Goal: Task Accomplishment & Management: Manage account settings

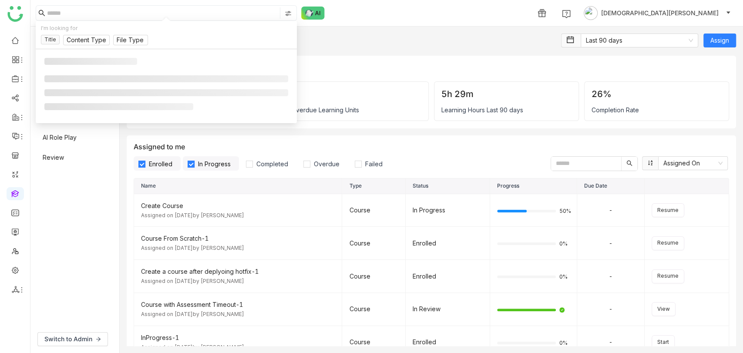
scroll to position [1172, 0]
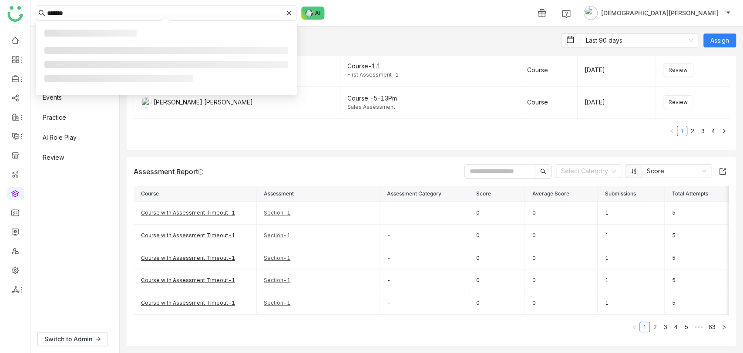
type input "*******"
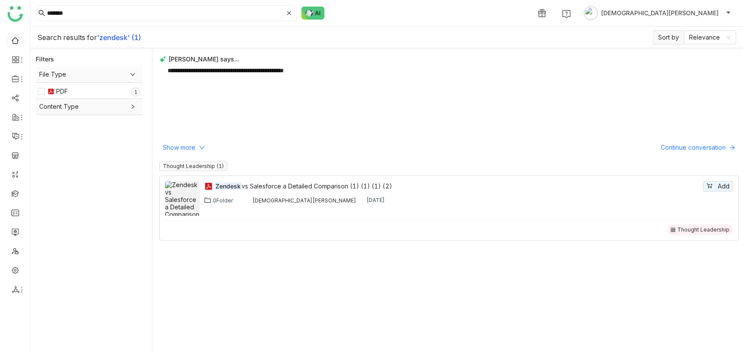
click at [14, 39] on link at bounding box center [15, 39] width 8 height 7
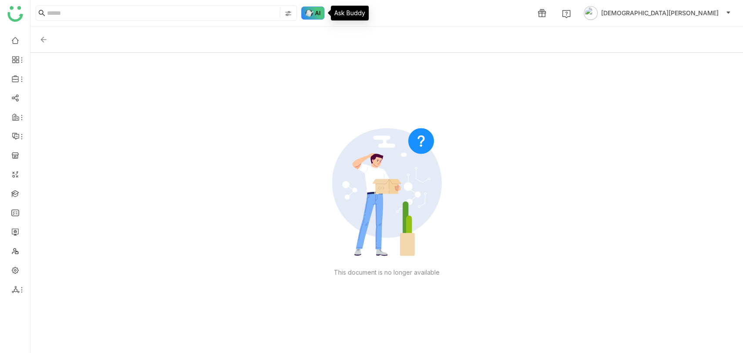
click at [315, 17] on img at bounding box center [313, 13] width 24 height 13
click at [73, 129] on link "Library" at bounding box center [60, 129] width 57 height 6
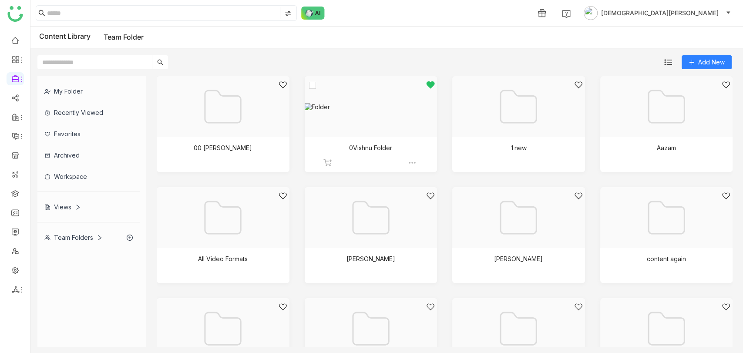
click at [364, 135] on div at bounding box center [368, 118] width 118 height 74
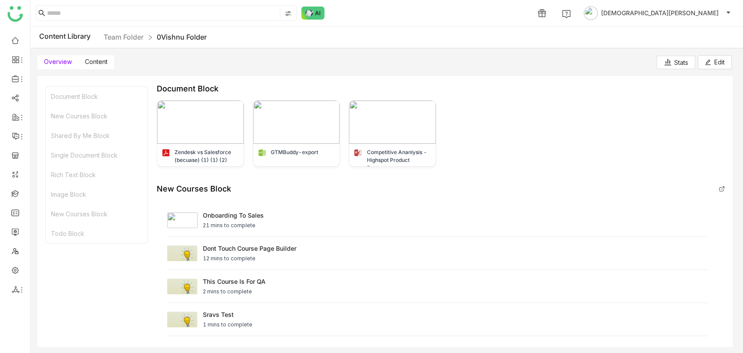
click at [108, 65] on label "Content" at bounding box center [96, 62] width 36 height 14
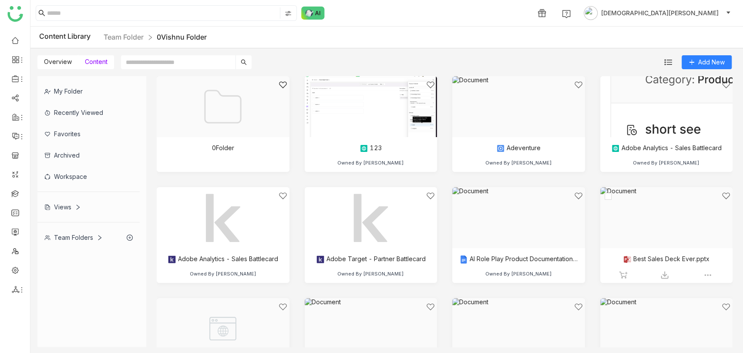
click at [649, 248] on div at bounding box center [664, 229] width 118 height 74
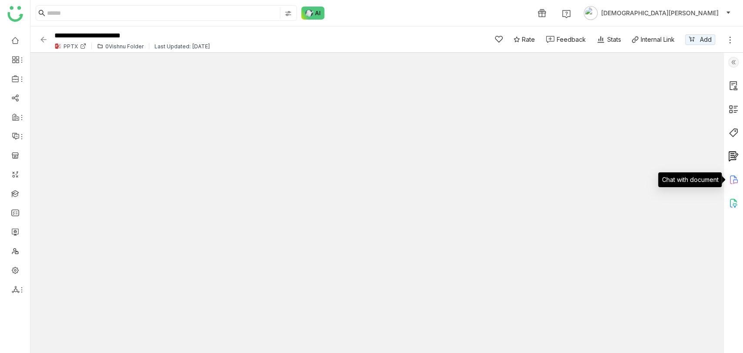
click at [737, 182] on icon at bounding box center [733, 180] width 10 height 10
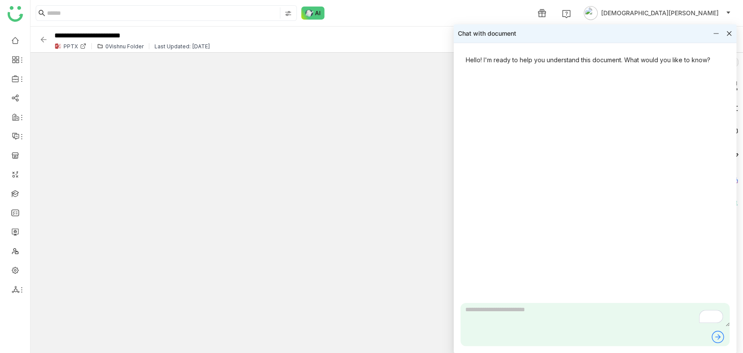
click at [514, 315] on textarea "To enrich screen reader interactions, please activate Accessibility in Grammarl…" at bounding box center [595, 315] width 269 height 24
type textarea "*"
type textarea "**********"
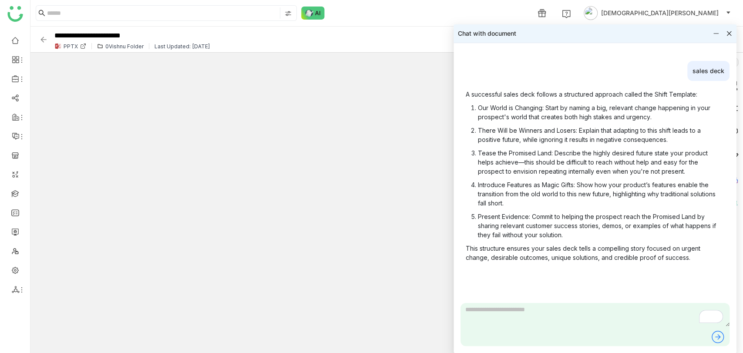
scroll to position [25, 0]
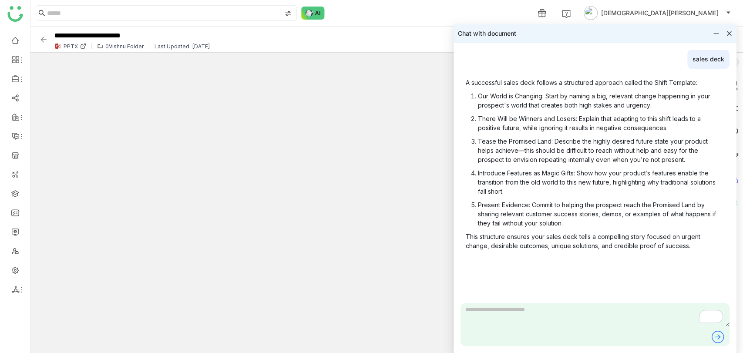
click at [703, 54] on div "sales deck" at bounding box center [708, 59] width 42 height 20
click at [702, 58] on div "sales deck" at bounding box center [708, 59] width 42 height 20
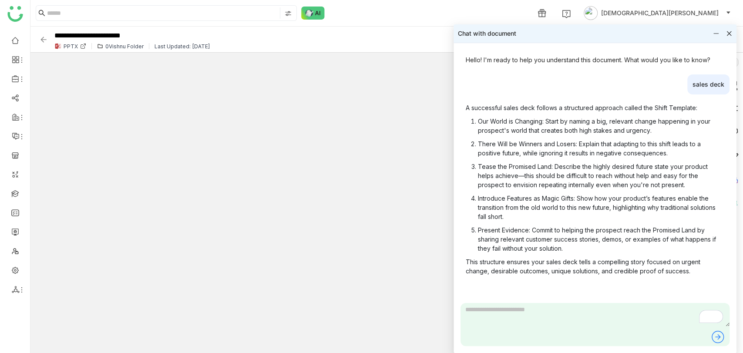
click at [727, 32] on icon at bounding box center [729, 33] width 5 height 5
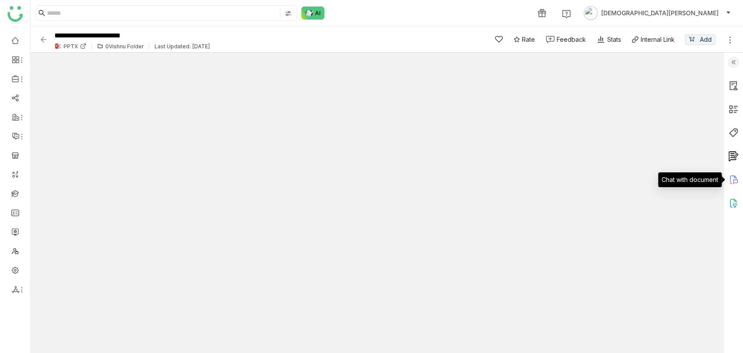
click at [736, 180] on icon at bounding box center [733, 180] width 10 height 10
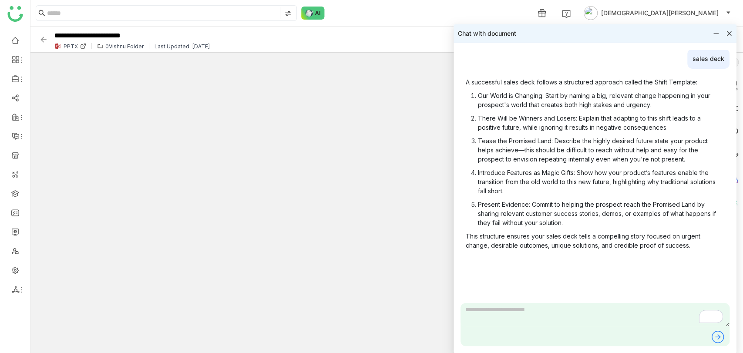
scroll to position [25, 0]
click at [729, 32] on icon at bounding box center [729, 33] width 6 height 6
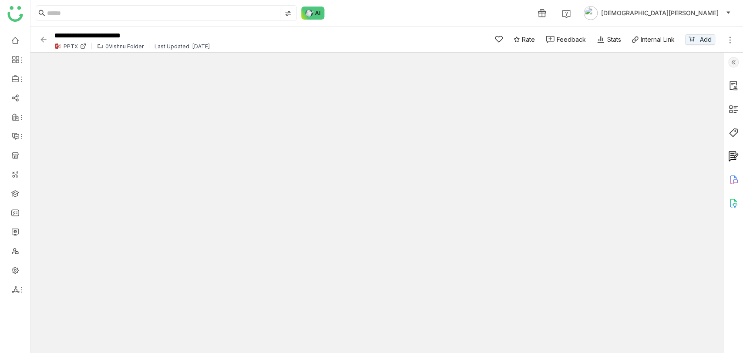
click at [737, 199] on img at bounding box center [733, 203] width 10 height 10
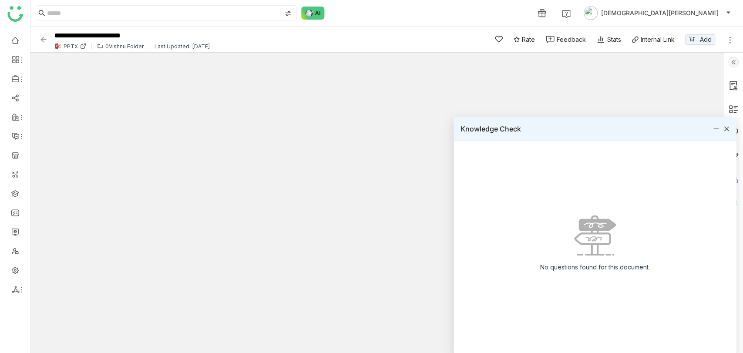
click at [724, 129] on icon at bounding box center [726, 129] width 6 height 6
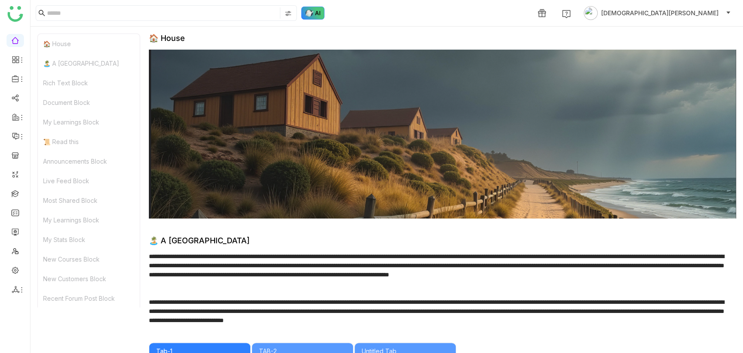
click at [319, 12] on img at bounding box center [313, 13] width 24 height 13
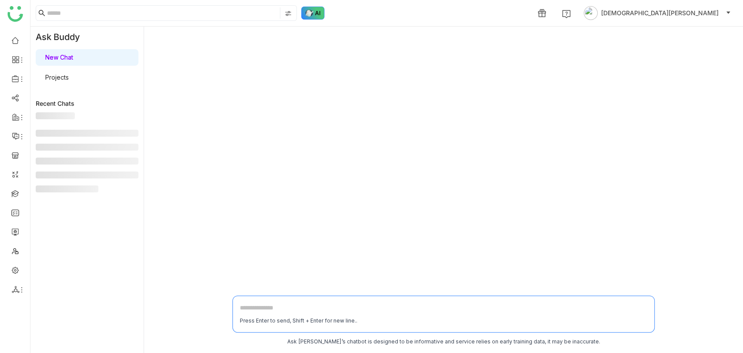
click at [310, 14] on img at bounding box center [313, 13] width 24 height 13
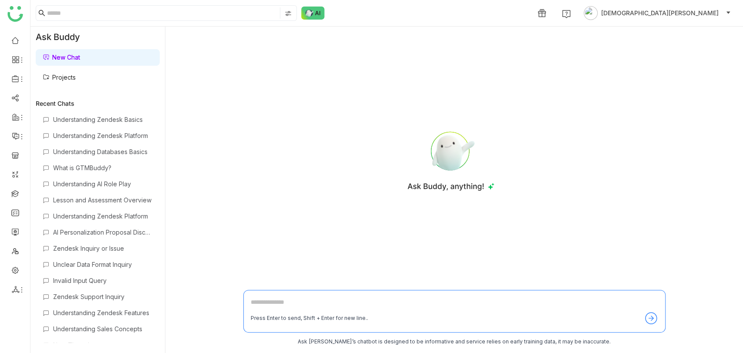
click at [76, 77] on link "Projects" at bounding box center [59, 77] width 33 height 7
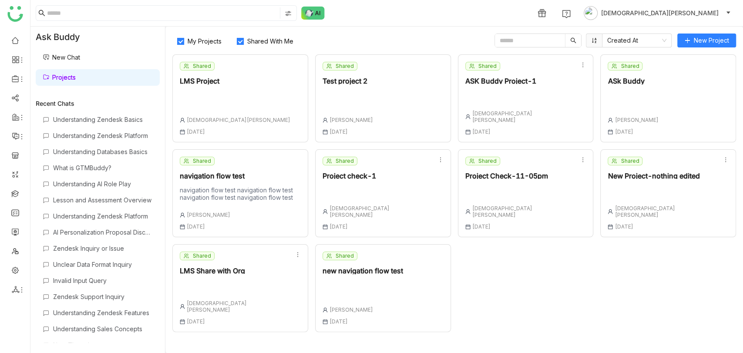
click at [400, 99] on div "Shared Test project 2 karthick Linganathan 16 Jun , 2025" at bounding box center [383, 98] width 136 height 88
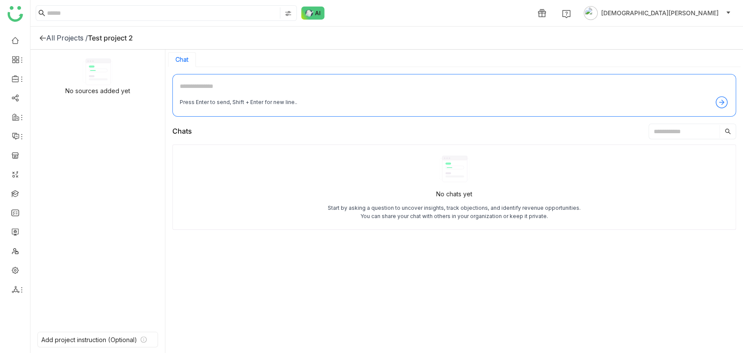
click at [204, 93] on textarea at bounding box center [454, 88] width 549 height 14
click at [45, 37] on icon at bounding box center [42, 37] width 7 height 7
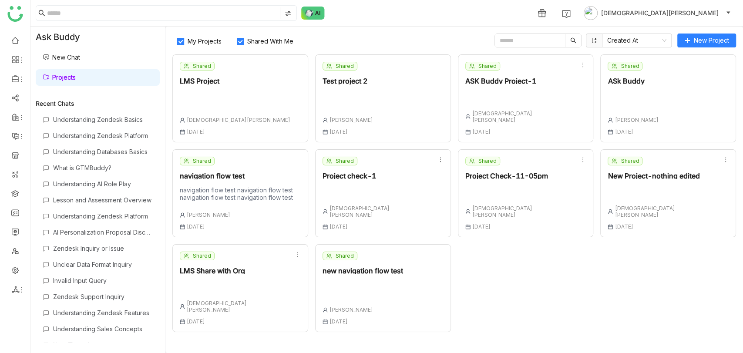
click at [255, 39] on span "Shared With Me" at bounding box center [270, 40] width 53 height 7
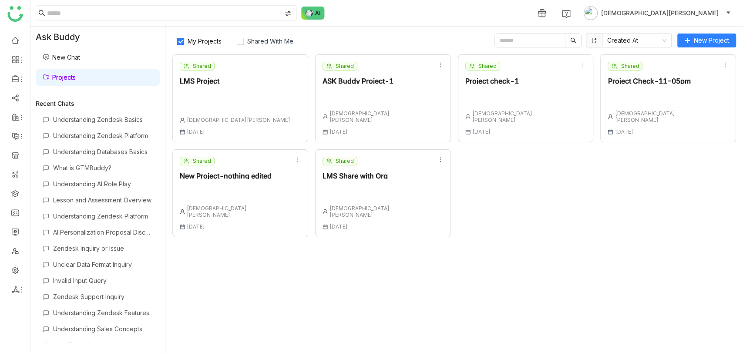
click at [409, 96] on div "Shared ASK Buddy Project-1 Vishnu Vardhan 30 Jun , 2025" at bounding box center [383, 98] width 136 height 88
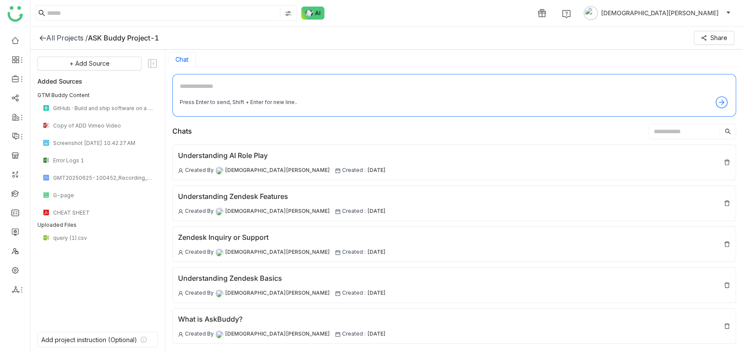
click at [215, 87] on textarea at bounding box center [454, 88] width 549 height 14
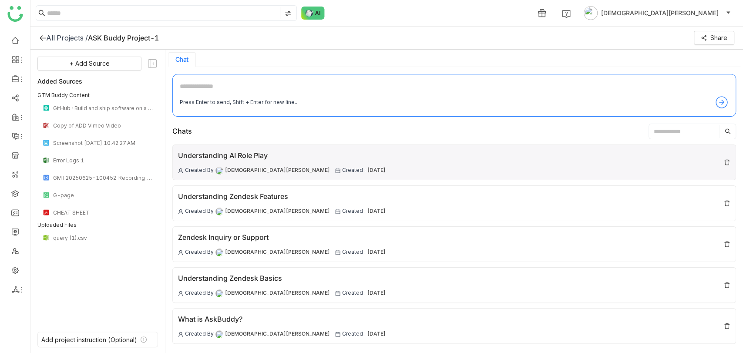
click at [289, 160] on div "Understanding AI Role Play" at bounding box center [282, 155] width 208 height 11
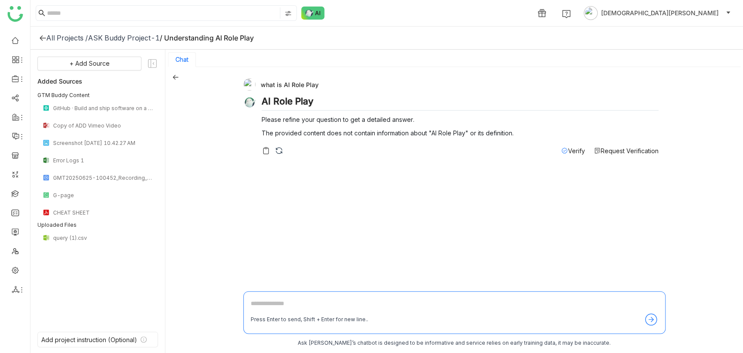
click at [616, 150] on span "Request Verification" at bounding box center [630, 150] width 58 height 7
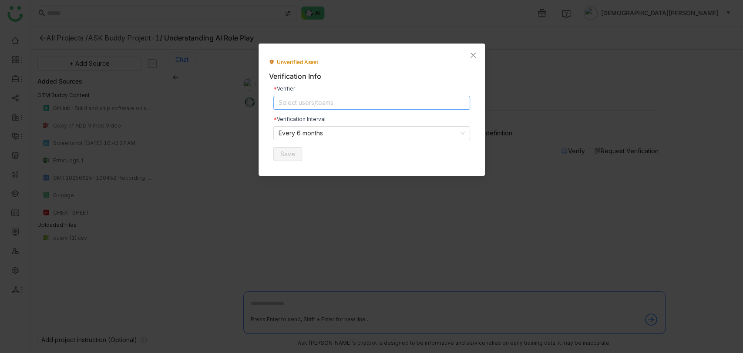
click at [316, 104] on nz-select-top-control "Select users/teams" at bounding box center [371, 103] width 197 height 14
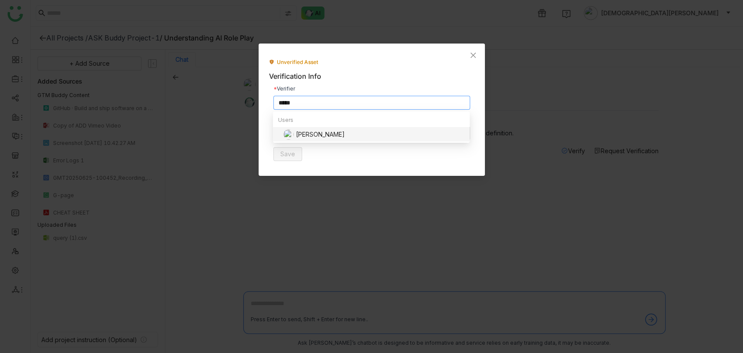
type input "*****"
click at [324, 140] on div "chiru balaya" at bounding box center [373, 135] width 181 height 13
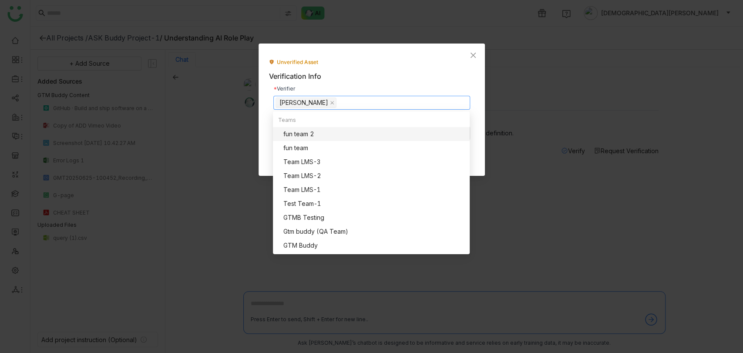
click at [353, 70] on div "Unverified Asset Verification Info Verifier chiru balaya Verification Interval …" at bounding box center [371, 111] width 205 height 107
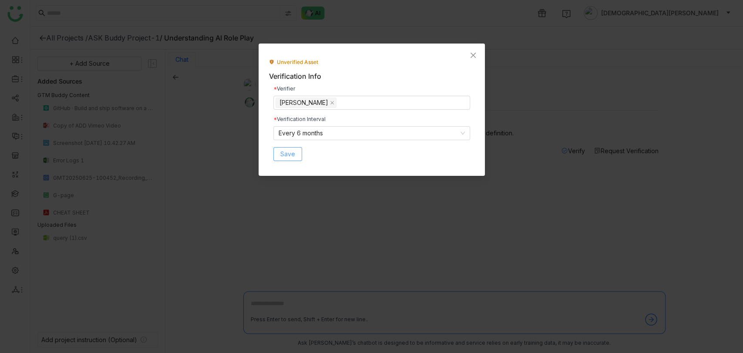
click at [283, 149] on span "Save" at bounding box center [287, 154] width 15 height 10
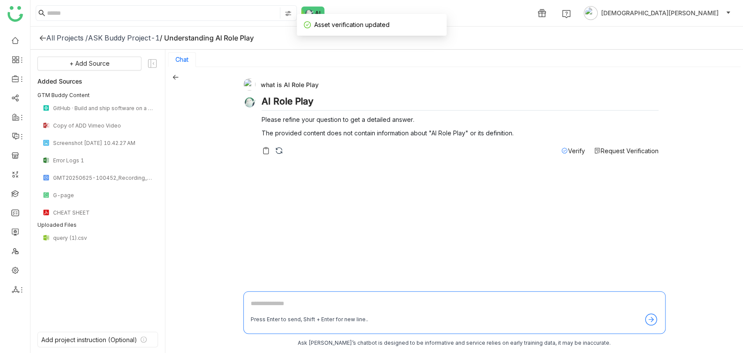
scroll to position [1, 0]
click at [636, 150] on span "Request Verification" at bounding box center [630, 149] width 58 height 7
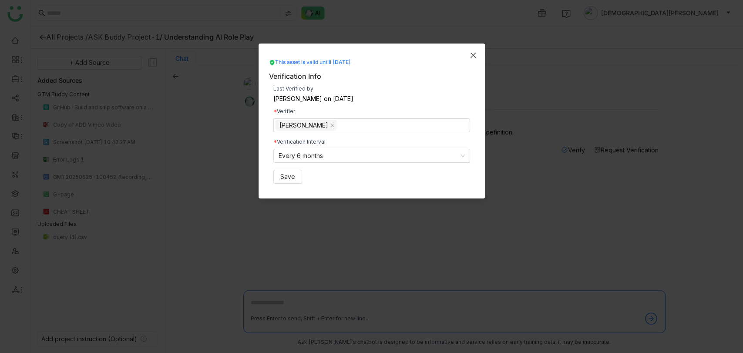
click at [477, 57] on span "Close" at bounding box center [473, 56] width 24 height 24
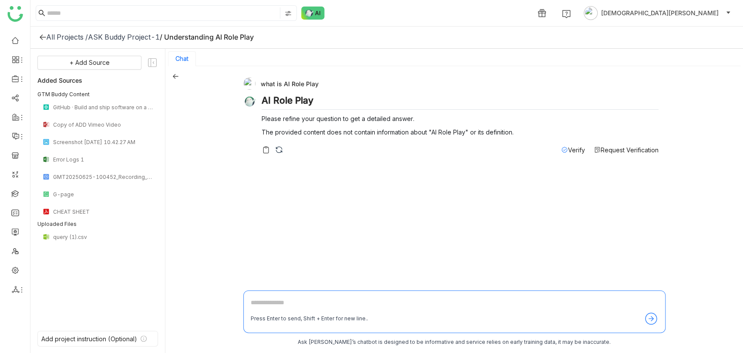
click at [281, 151] on img at bounding box center [279, 149] width 9 height 9
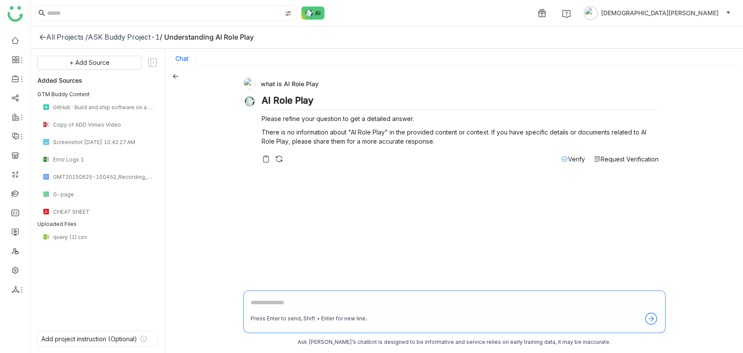
click at [606, 148] on div "AI Role Play Please refine your question to get a detailed answer. There is no …" at bounding box center [460, 122] width 397 height 55
click at [609, 159] on span "Request Verification" at bounding box center [630, 158] width 58 height 7
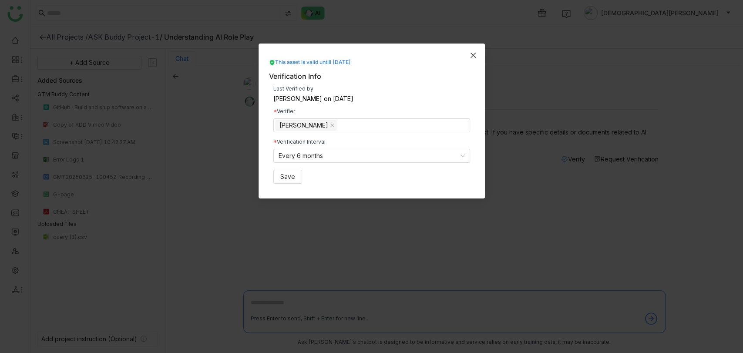
click at [478, 57] on span "Close" at bounding box center [473, 56] width 24 height 24
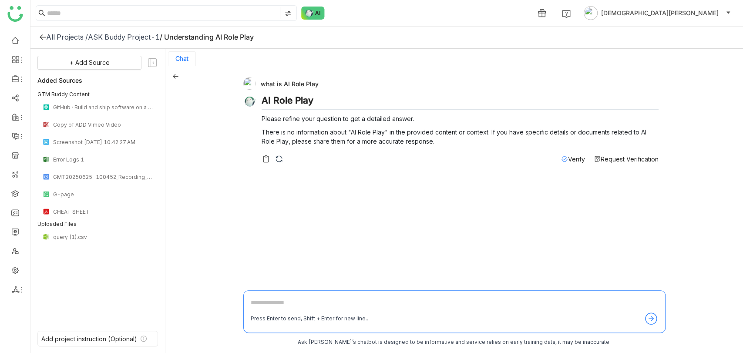
click at [102, 37] on div "ASK Buddy Project-1" at bounding box center [124, 37] width 72 height 9
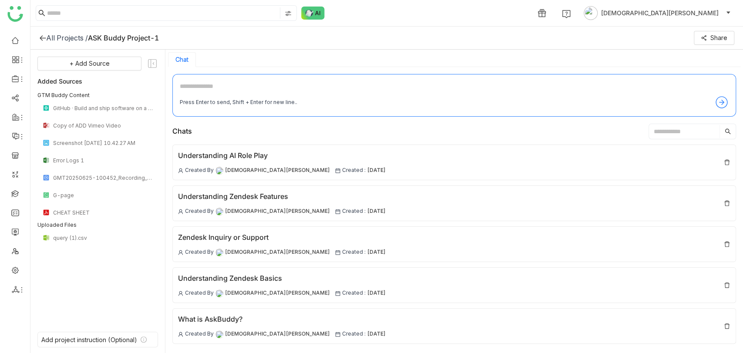
click at [56, 35] on div "All Projects /" at bounding box center [67, 38] width 42 height 9
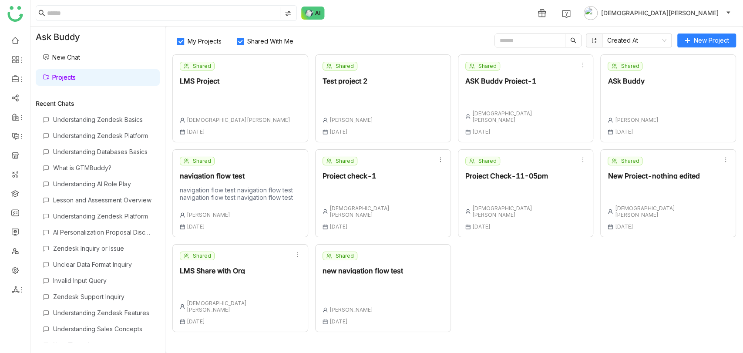
click at [64, 58] on link "New Chat" at bounding box center [61, 57] width 37 height 7
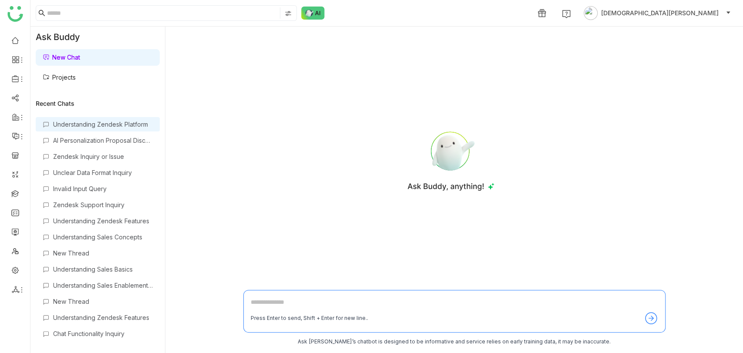
scroll to position [435, 0]
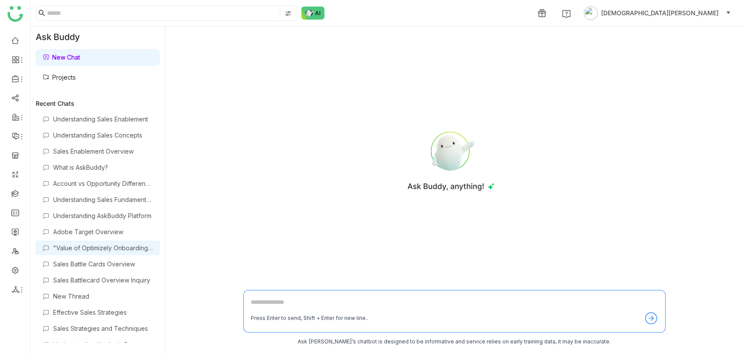
click at [84, 244] on div ""Value of Optimizely Onboarding Costs"" at bounding box center [103, 247] width 100 height 7
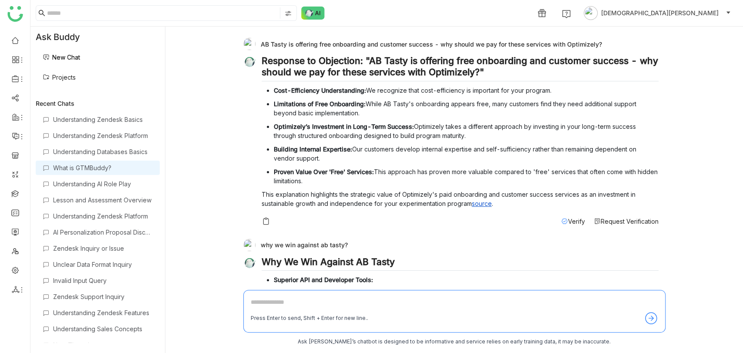
click at [94, 167] on div "What is GTMBuddy?" at bounding box center [103, 167] width 100 height 7
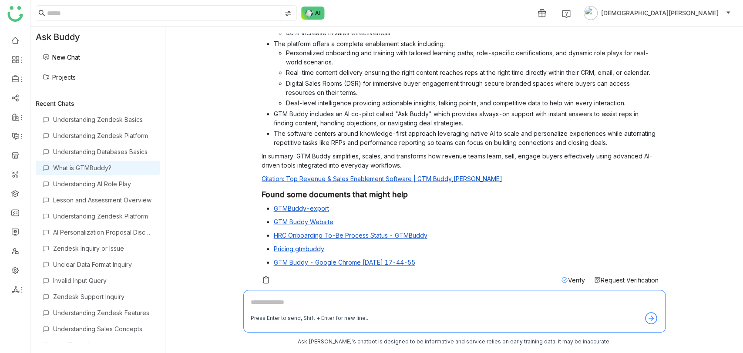
scroll to position [193, 0]
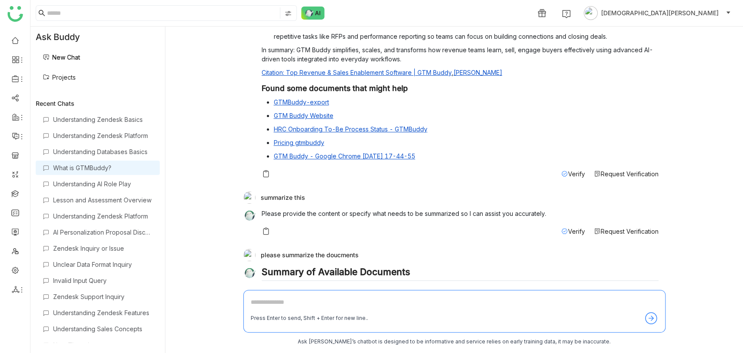
click at [621, 178] on div "What is GTM Buddy? GTM Buddy is an AI-powered revenue enablement platform desig…" at bounding box center [460, 20] width 397 height 316
click at [621, 178] on span "Request Verification" at bounding box center [630, 173] width 58 height 7
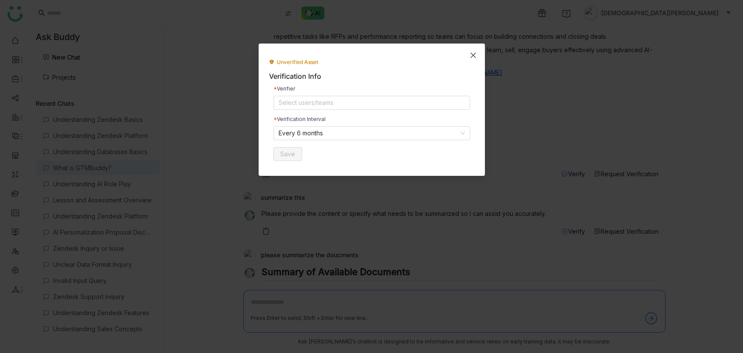
click at [475, 56] on icon "Close" at bounding box center [473, 55] width 7 height 7
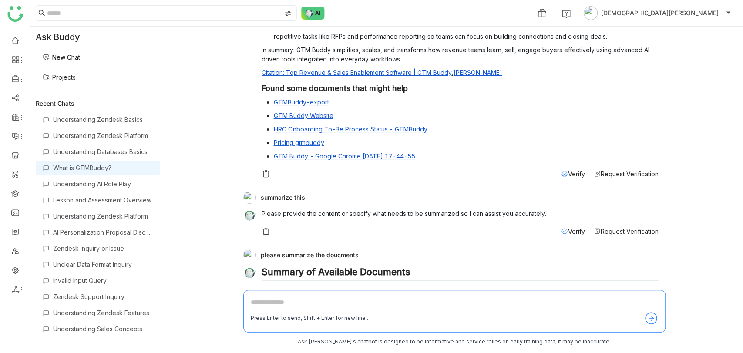
click at [568, 178] on span "Verify" at bounding box center [576, 173] width 17 height 7
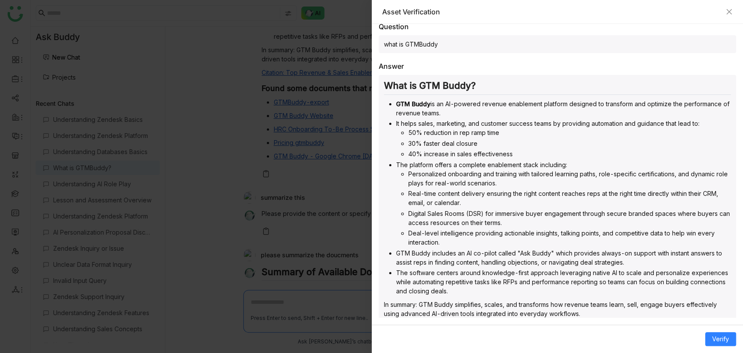
scroll to position [190, 0]
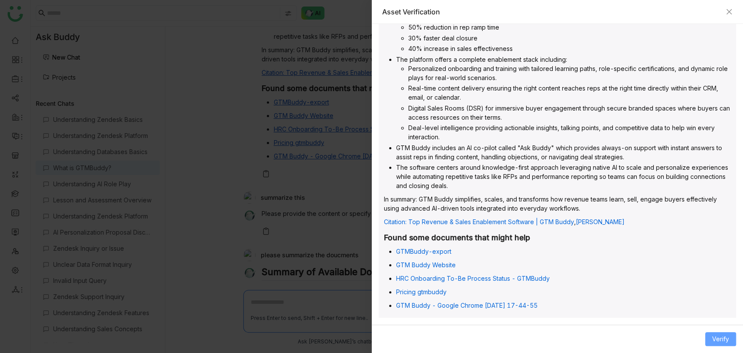
click at [722, 341] on span "Verify" at bounding box center [720, 339] width 17 height 10
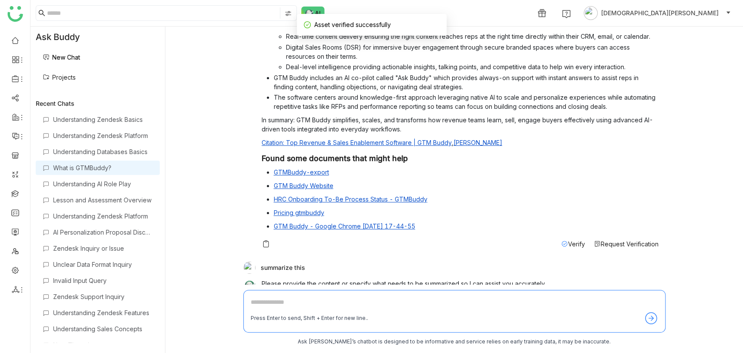
scroll to position [145, 0]
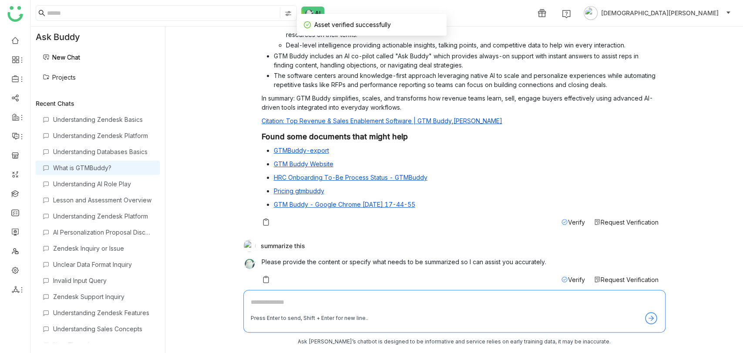
click at [628, 226] on span "Request Verification" at bounding box center [630, 222] width 58 height 7
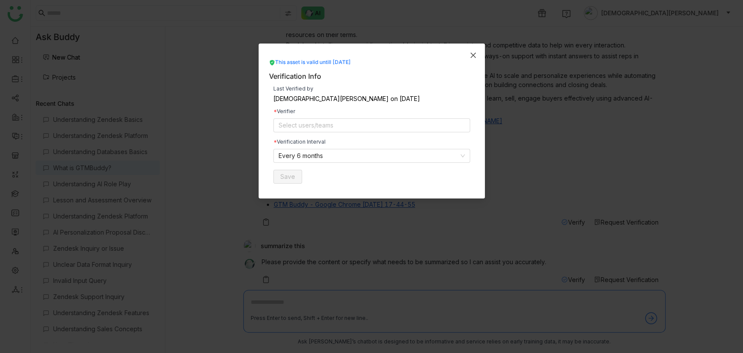
click at [472, 62] on span "Close" at bounding box center [473, 56] width 24 height 24
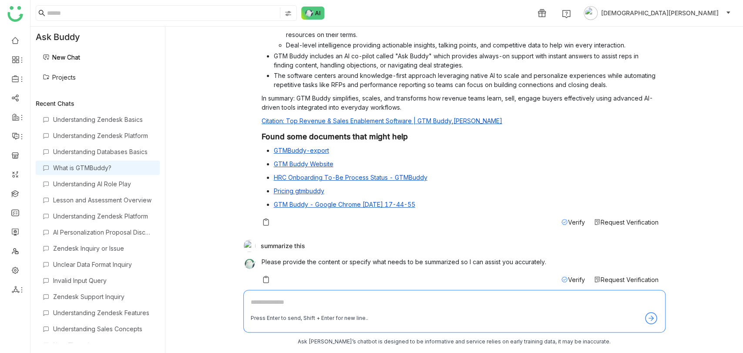
click at [568, 226] on span "Verify" at bounding box center [576, 222] width 17 height 7
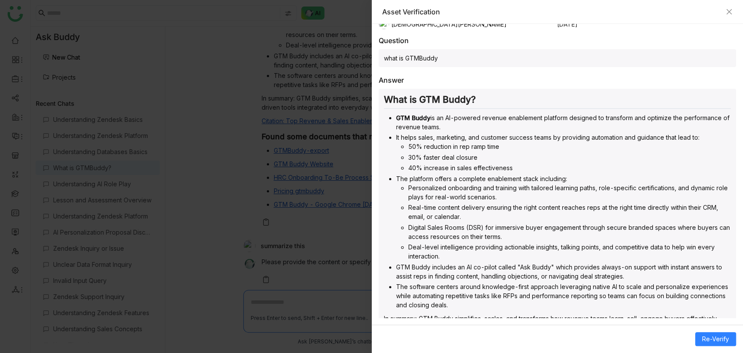
scroll to position [0, 0]
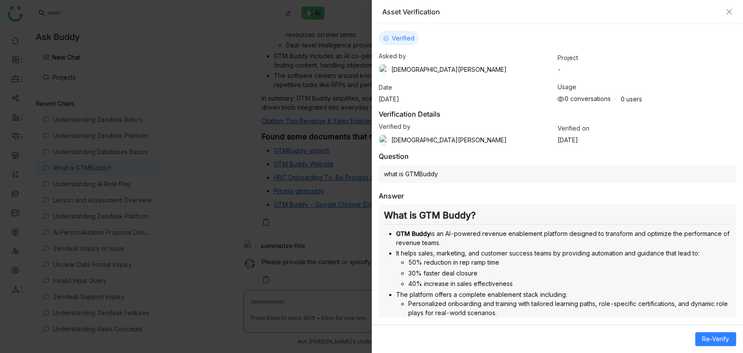
click at [449, 235] on li "GTM Buddy is an AI-powered revenue enablement platform designed to transform an…" at bounding box center [563, 238] width 335 height 18
click at [732, 6] on div "Asset Verification" at bounding box center [558, 12] width 372 height 24
click at [731, 8] on icon "Close" at bounding box center [729, 11] width 7 height 7
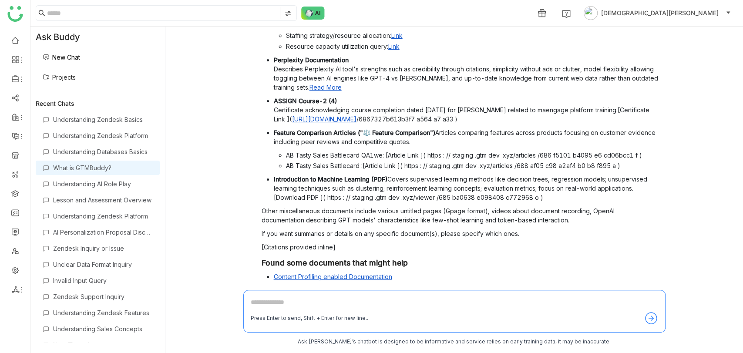
scroll to position [714, 0]
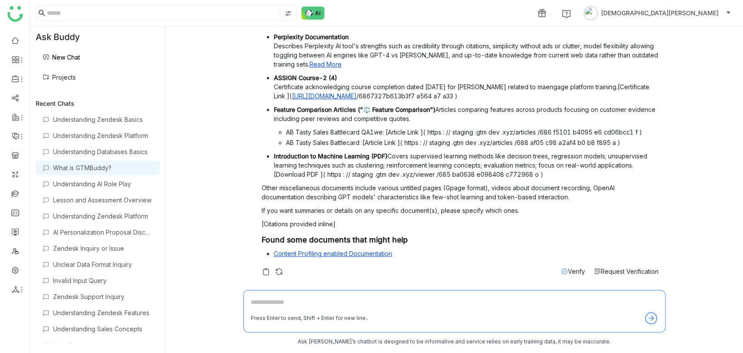
click at [561, 272] on icon at bounding box center [564, 271] width 7 height 7
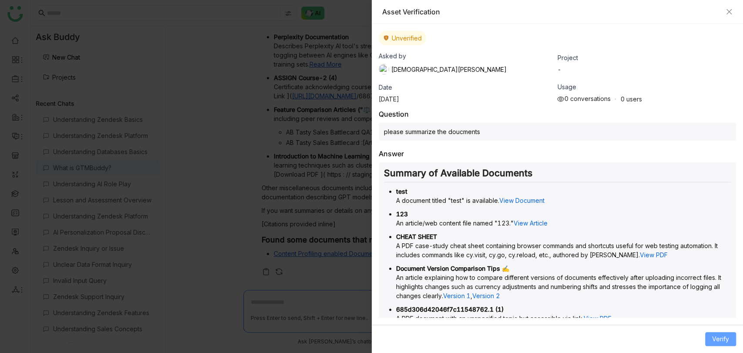
click at [715, 333] on button "Verify" at bounding box center [720, 339] width 31 height 14
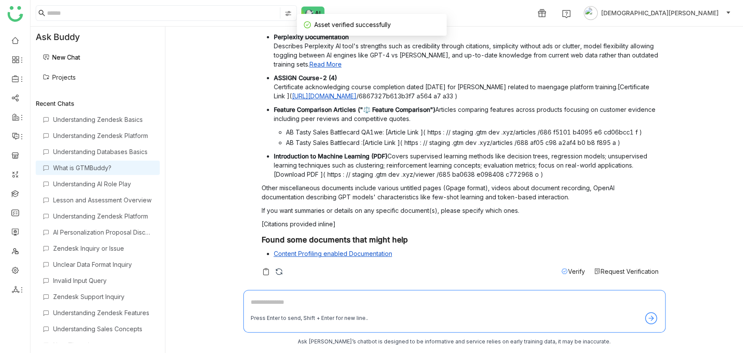
click at [282, 273] on img at bounding box center [279, 271] width 9 height 9
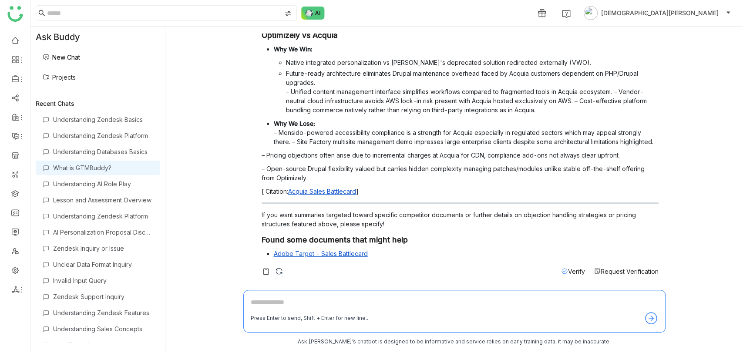
scroll to position [904, 0]
click at [568, 269] on span "Verify" at bounding box center [576, 271] width 17 height 7
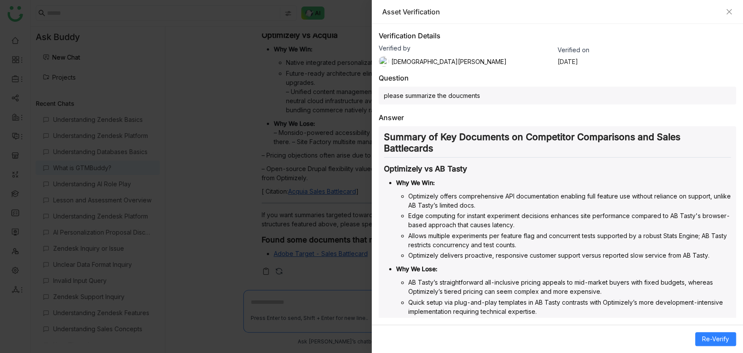
scroll to position [0, 0]
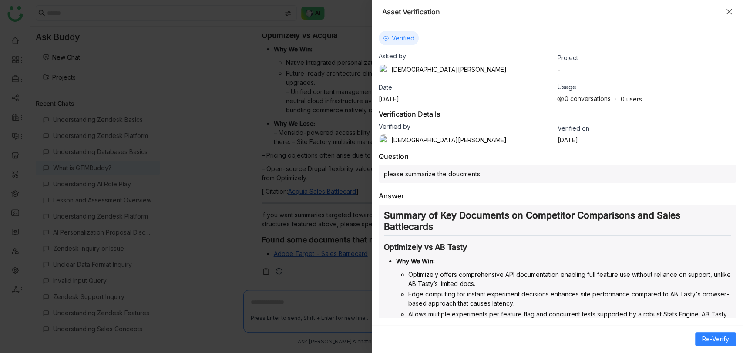
click at [726, 12] on icon "Close" at bounding box center [729, 11] width 7 height 7
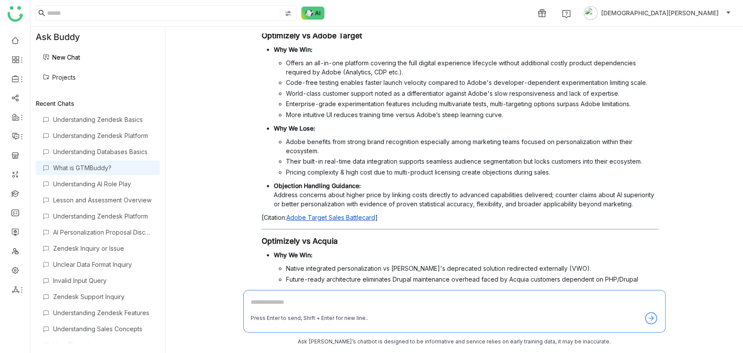
scroll to position [904, 0]
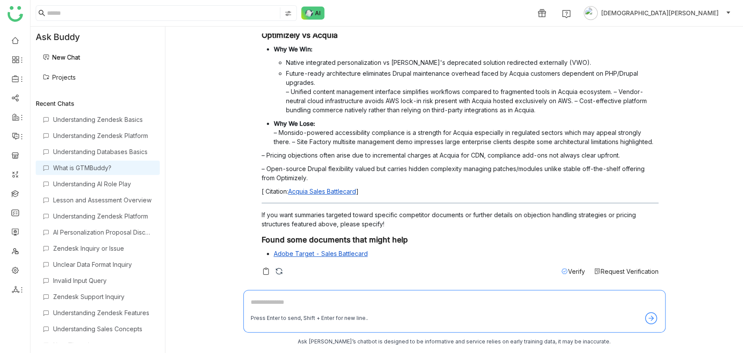
click at [572, 271] on span "Verify" at bounding box center [576, 271] width 17 height 7
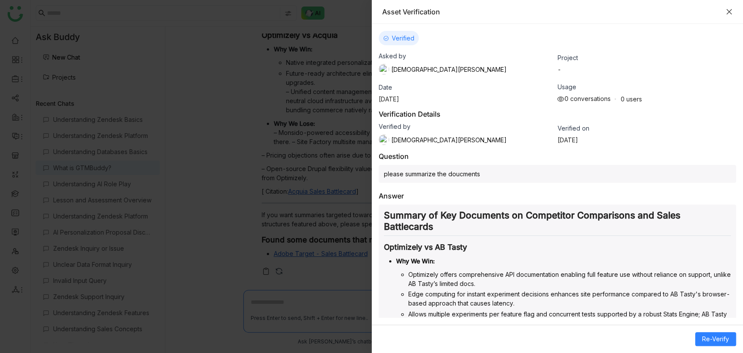
click at [728, 11] on icon "Close" at bounding box center [729, 11] width 5 height 5
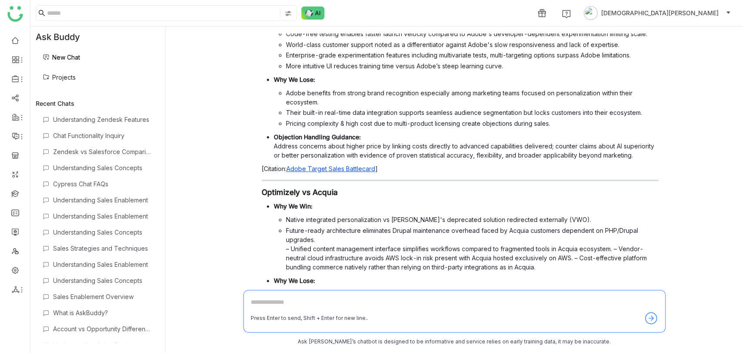
scroll to position [372, 0]
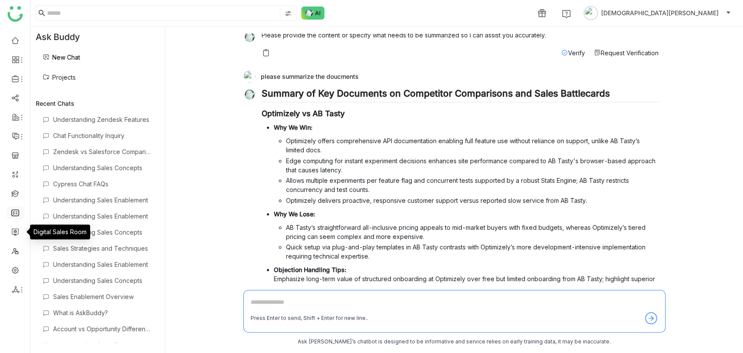
click at [15, 215] on link at bounding box center [15, 212] width 8 height 7
click at [19, 215] on link at bounding box center [15, 212] width 8 height 7
click at [14, 211] on link at bounding box center [15, 212] width 8 height 7
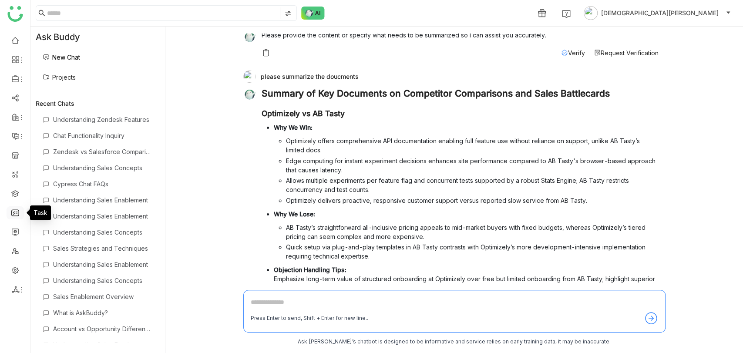
click at [14, 211] on link at bounding box center [15, 212] width 8 height 7
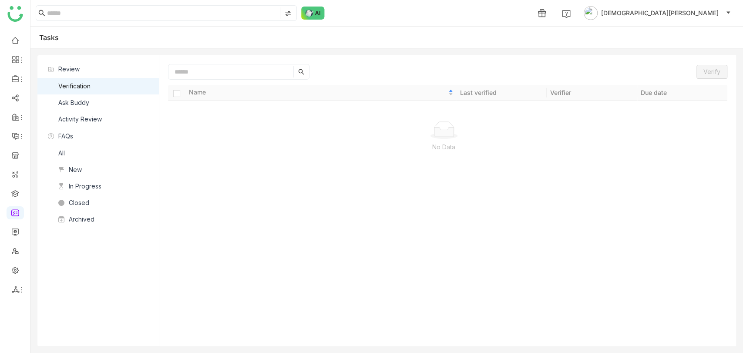
click at [82, 105] on div "Ask Buddy" at bounding box center [73, 103] width 31 height 10
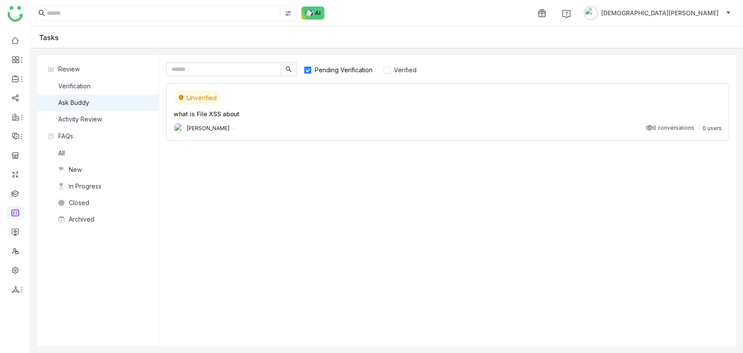
click at [305, 114] on div "what is File XSS about" at bounding box center [448, 113] width 548 height 9
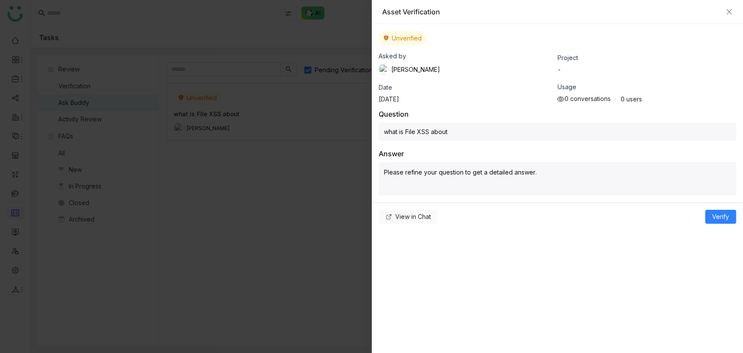
click at [410, 215] on span "View in Chat" at bounding box center [413, 217] width 36 height 10
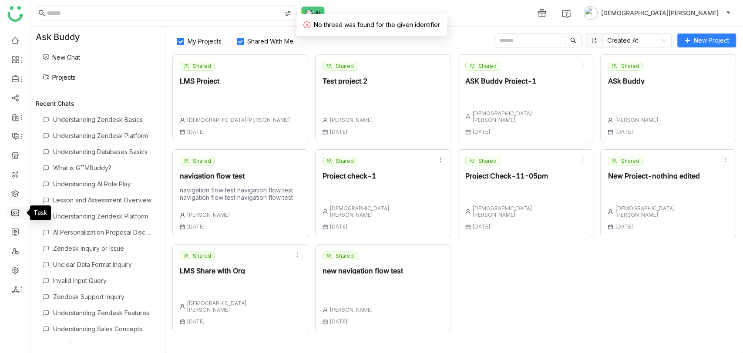
click at [14, 216] on link at bounding box center [15, 212] width 8 height 7
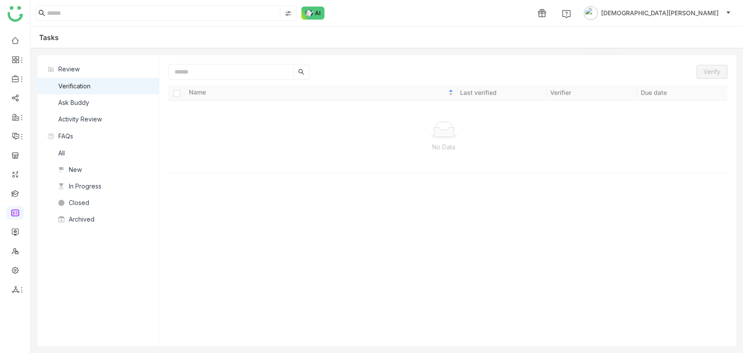
click at [84, 98] on div "Ask Buddy" at bounding box center [73, 103] width 31 height 10
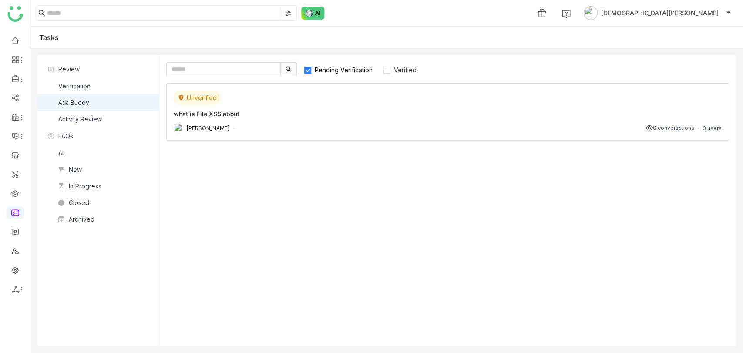
click at [312, 124] on div "Arif uddin 0 conversations 0 users" at bounding box center [448, 128] width 548 height 10
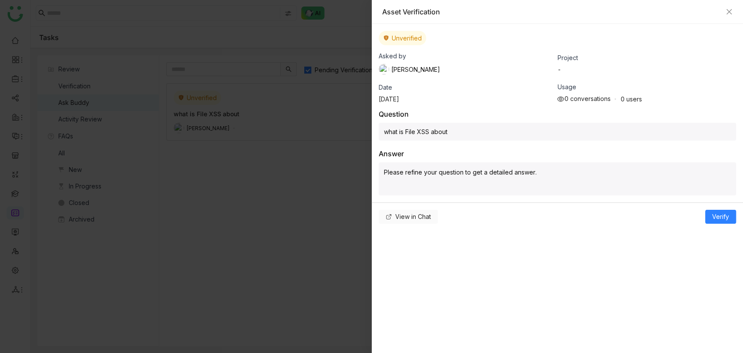
click at [404, 215] on span "View in Chat" at bounding box center [413, 217] width 36 height 10
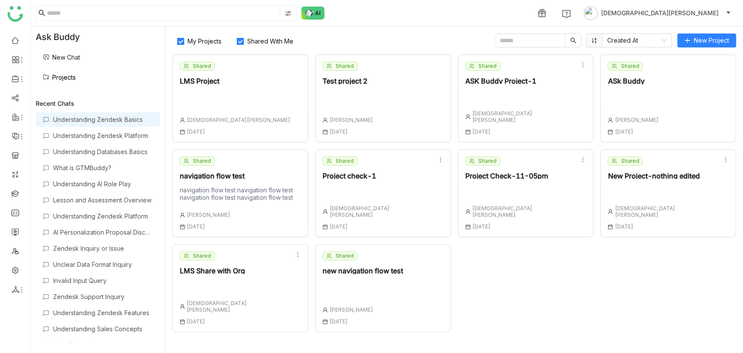
click at [73, 120] on div "Understanding Zendesk Basics" at bounding box center [103, 119] width 100 height 7
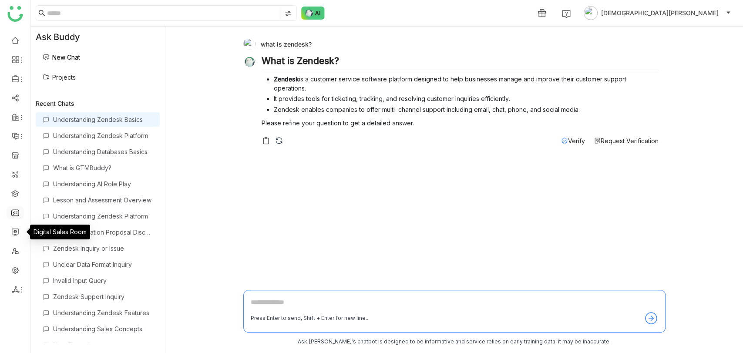
click at [13, 216] on link at bounding box center [15, 212] width 8 height 7
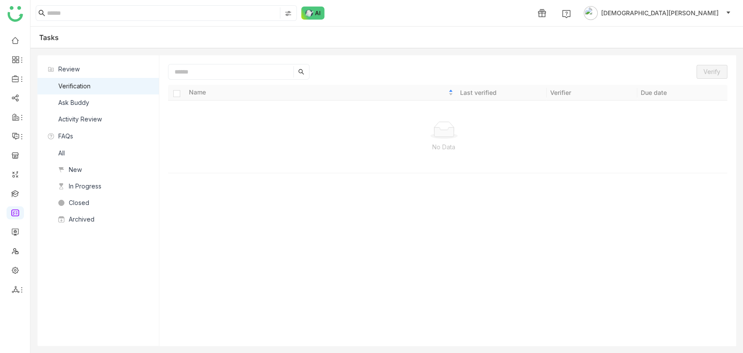
click at [85, 100] on div "Ask Buddy" at bounding box center [73, 103] width 31 height 10
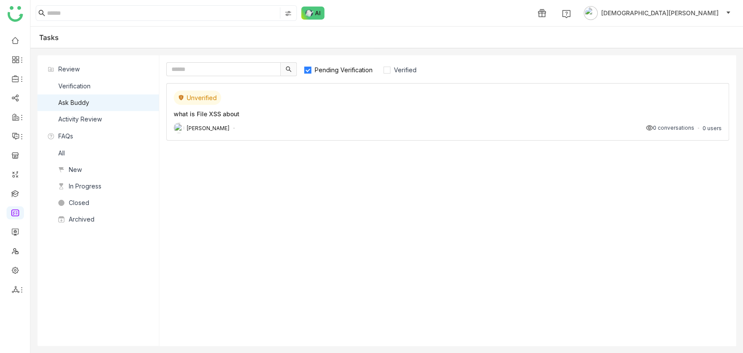
click at [343, 71] on span "Pending Verification" at bounding box center [343, 69] width 65 height 7
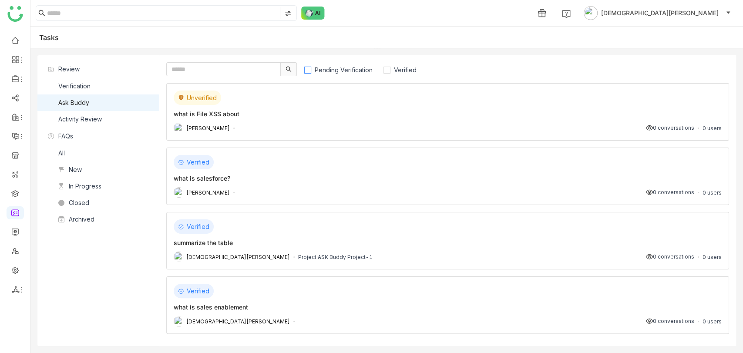
click at [343, 71] on span "Pending Verification" at bounding box center [343, 69] width 65 height 7
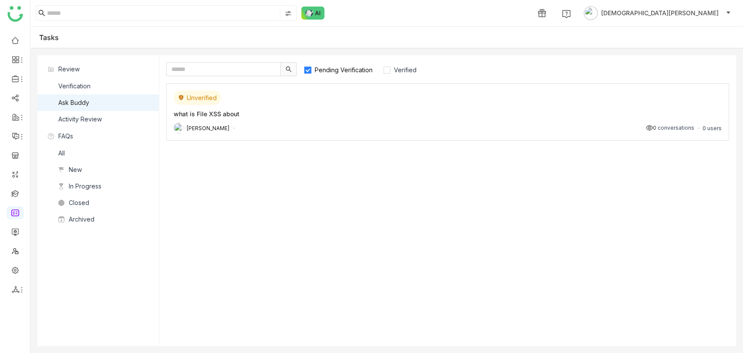
click at [346, 64] on label "Pending Verification" at bounding box center [342, 69] width 77 height 14
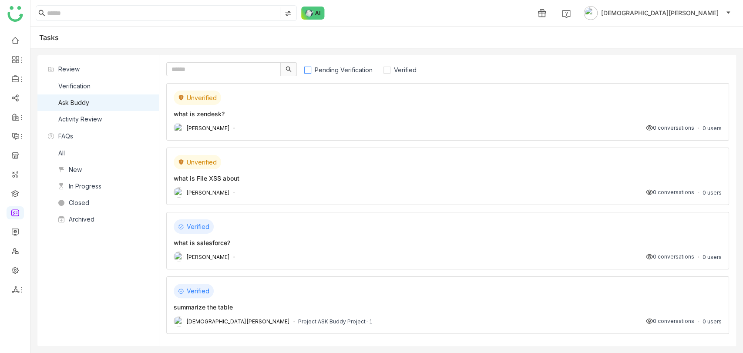
click at [345, 69] on span "Pending Verification" at bounding box center [343, 69] width 65 height 7
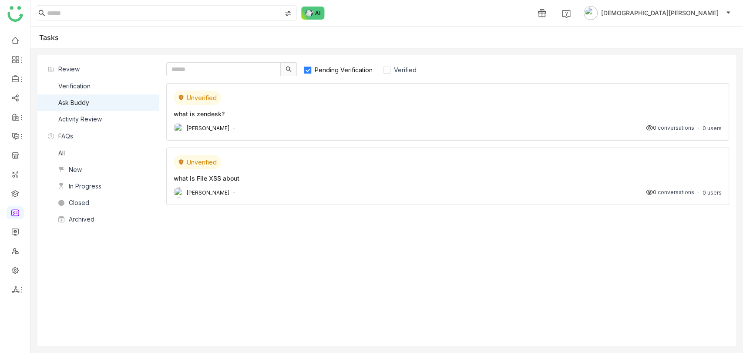
click at [300, 112] on div "what is zendesk?" at bounding box center [448, 113] width 548 height 9
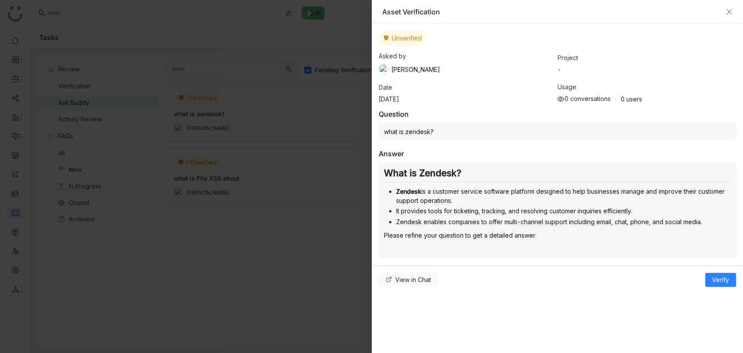
click at [417, 279] on span "View in Chat" at bounding box center [413, 280] width 36 height 10
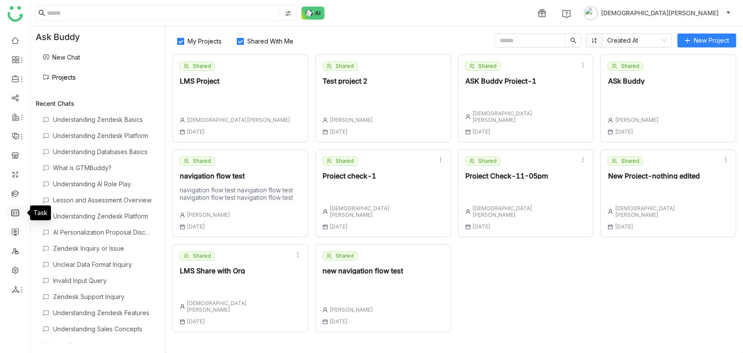
click at [13, 216] on link at bounding box center [15, 212] width 8 height 7
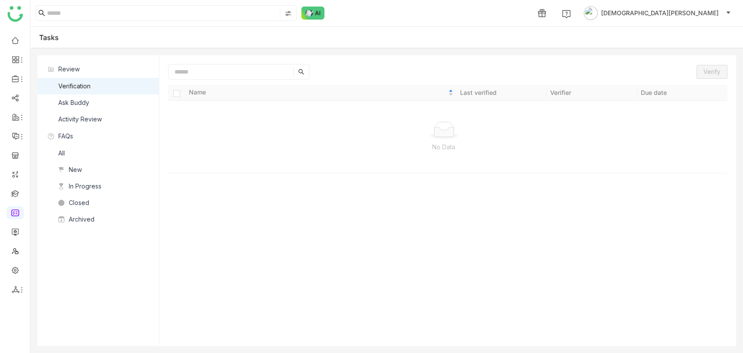
click at [81, 102] on div "Ask Buddy" at bounding box center [73, 103] width 31 height 10
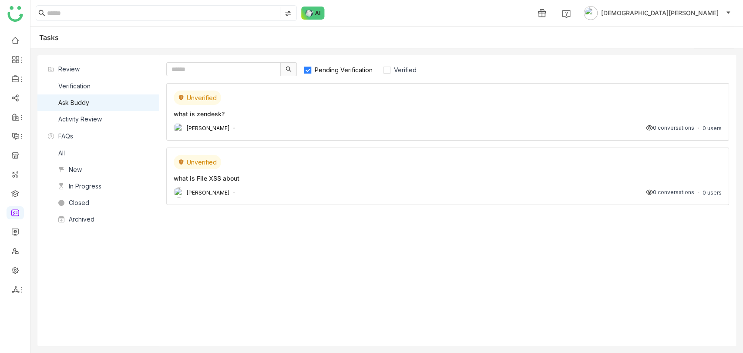
click at [314, 126] on div "chiru balaya 0 conversations 0 users" at bounding box center [448, 128] width 548 height 10
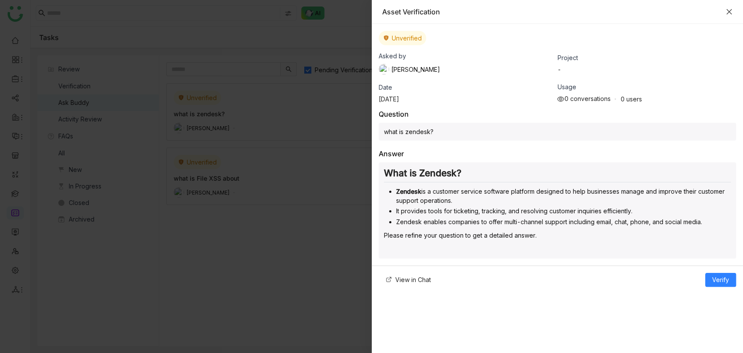
click at [728, 11] on icon "Close" at bounding box center [729, 11] width 7 height 7
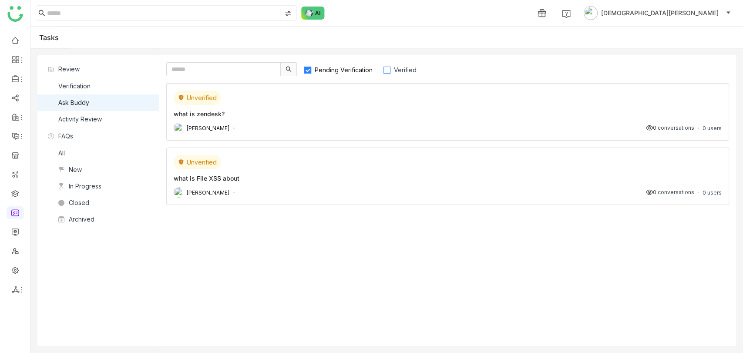
click at [393, 71] on span "Verified" at bounding box center [405, 69] width 30 height 7
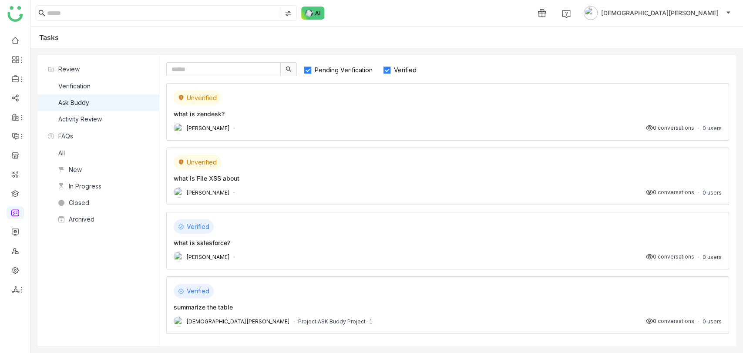
click at [262, 258] on div "chiru balaya 0 conversations 0 users" at bounding box center [448, 257] width 548 height 10
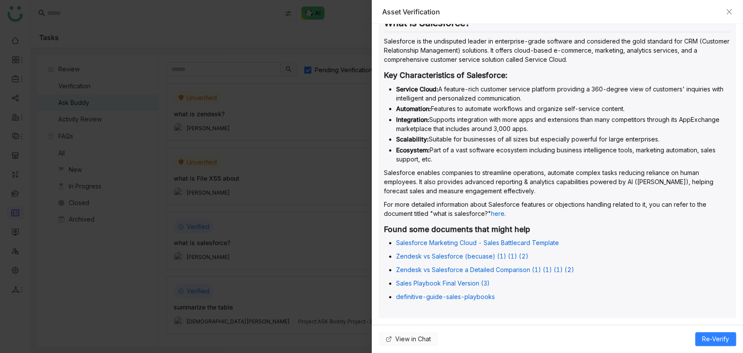
click at [416, 342] on span "View in Chat" at bounding box center [413, 339] width 36 height 10
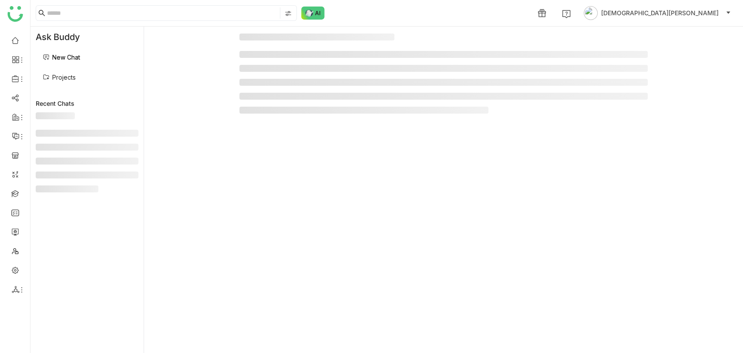
scroll to position [183, 0]
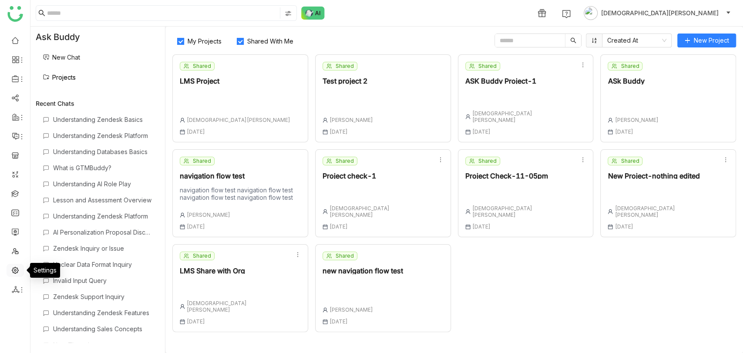
click at [16, 268] on link at bounding box center [15, 269] width 8 height 7
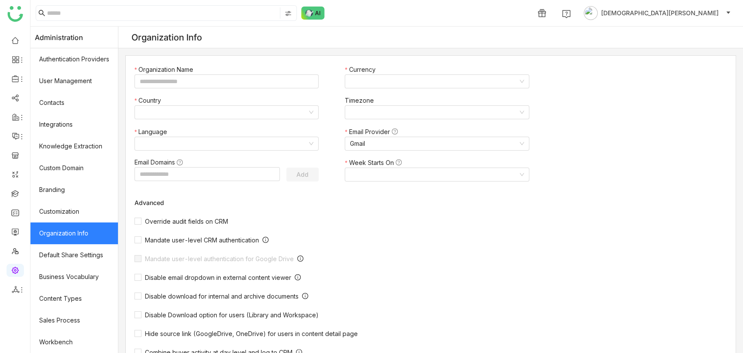
type input "*******"
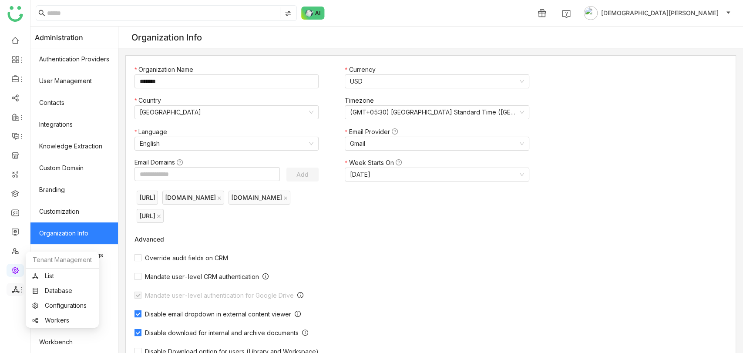
click at [15, 287] on icon at bounding box center [16, 290] width 8 height 8
click at [47, 273] on link "List" at bounding box center [62, 276] width 60 height 6
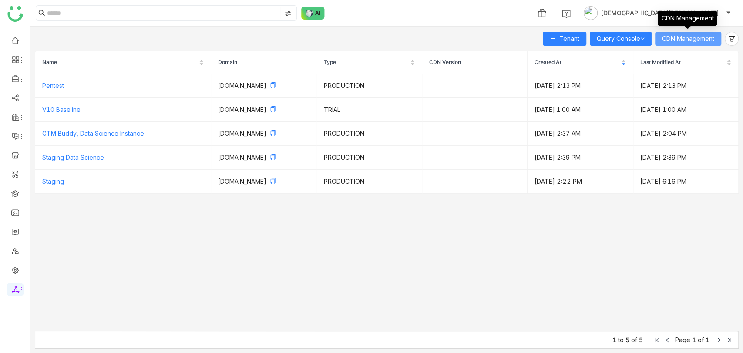
click at [669, 37] on span "CDN Management" at bounding box center [688, 39] width 52 height 10
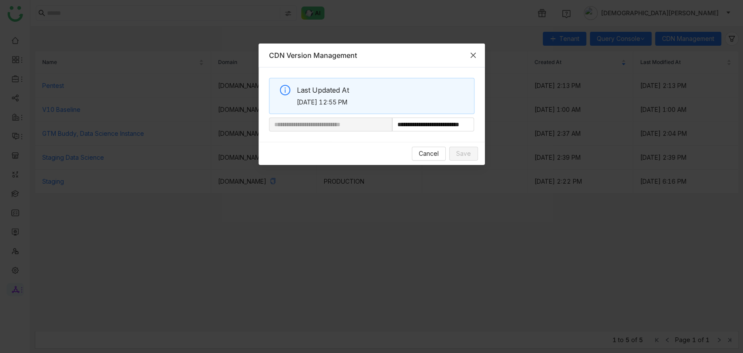
click at [476, 55] on icon "Close" at bounding box center [473, 55] width 7 height 7
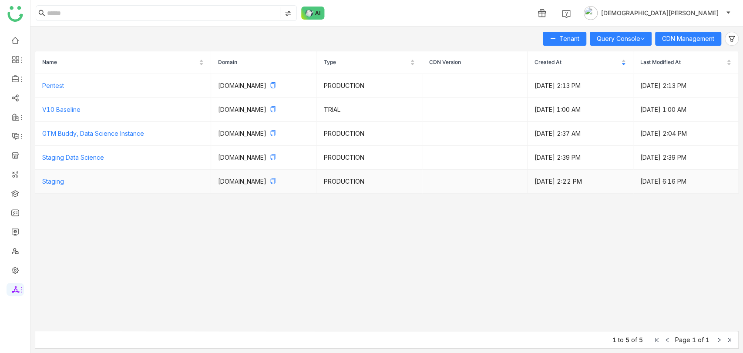
click at [77, 188] on td "Staging" at bounding box center [123, 182] width 176 height 24
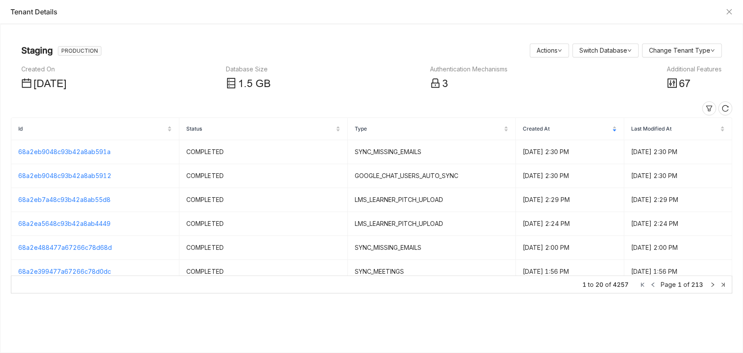
click at [702, 71] on div "Additional Features" at bounding box center [694, 69] width 55 height 10
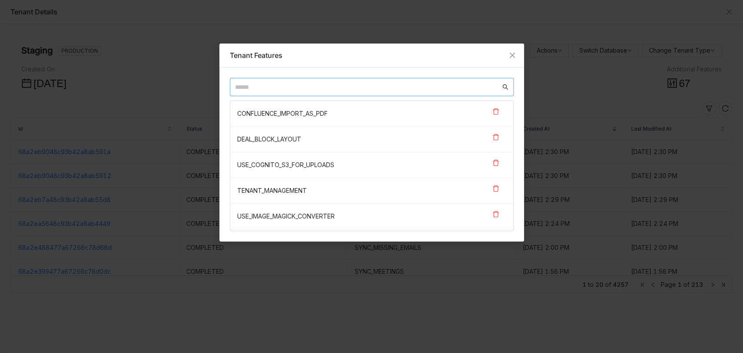
click at [292, 83] on input "text" at bounding box center [368, 87] width 266 height 10
paste input "**********"
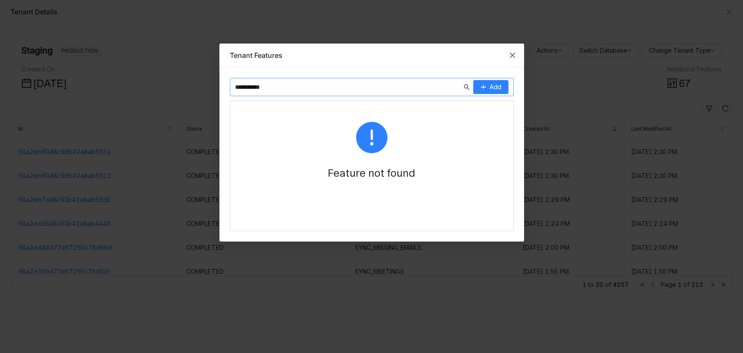
type input "**********"
click at [512, 57] on icon "Close" at bounding box center [512, 55] width 7 height 7
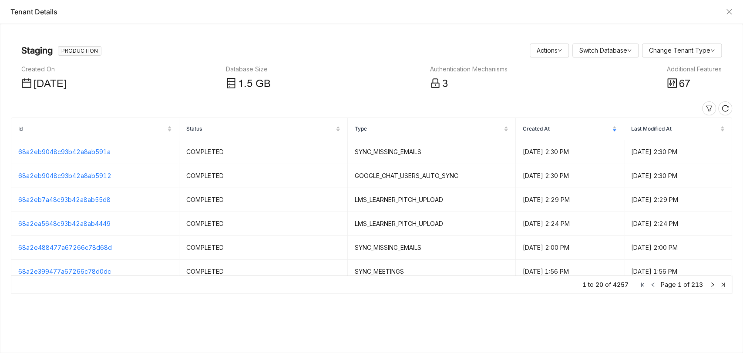
click at [732, 10] on div "Tenant Details" at bounding box center [371, 12] width 743 height 24
click at [732, 12] on div "Tenant Details" at bounding box center [371, 12] width 743 height 24
click at [730, 13] on icon "Close" at bounding box center [729, 11] width 5 height 5
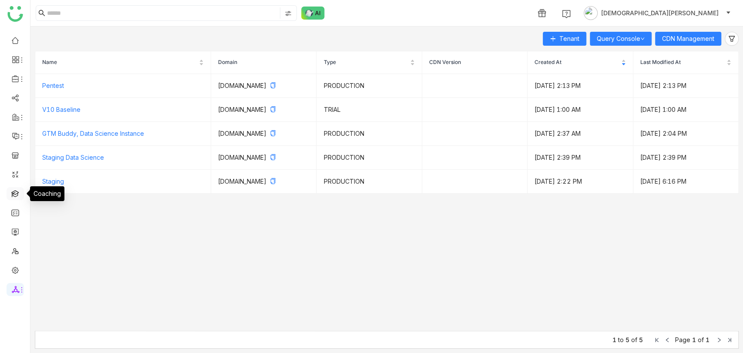
click at [19, 195] on link at bounding box center [15, 192] width 8 height 7
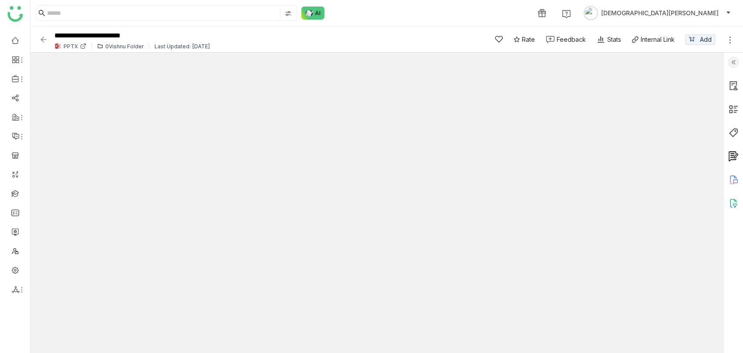
click at [727, 178] on div at bounding box center [733, 203] width 19 height 300
click at [730, 178] on icon at bounding box center [733, 179] width 7 height 8
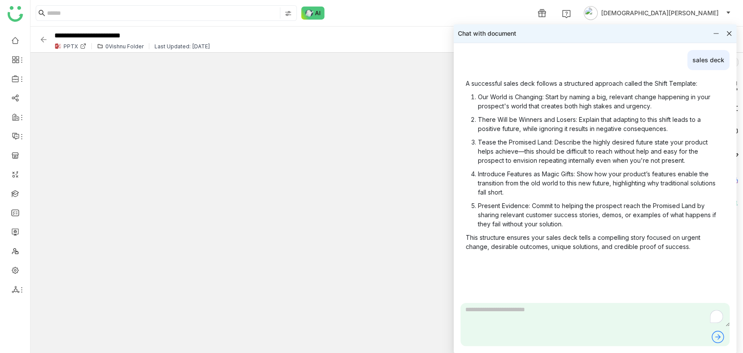
scroll to position [26, 0]
click at [729, 34] on icon at bounding box center [729, 33] width 5 height 5
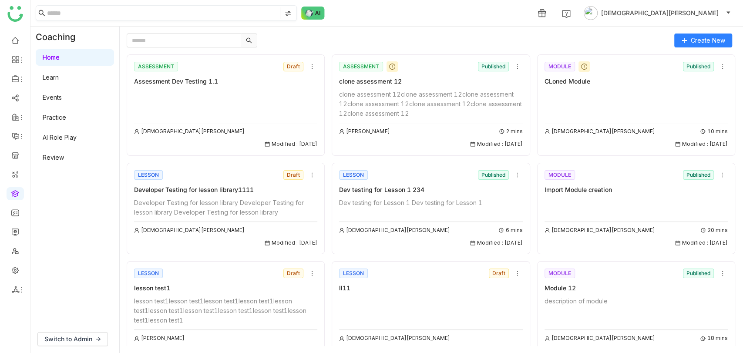
click at [207, 13] on input at bounding box center [162, 12] width 231 height 11
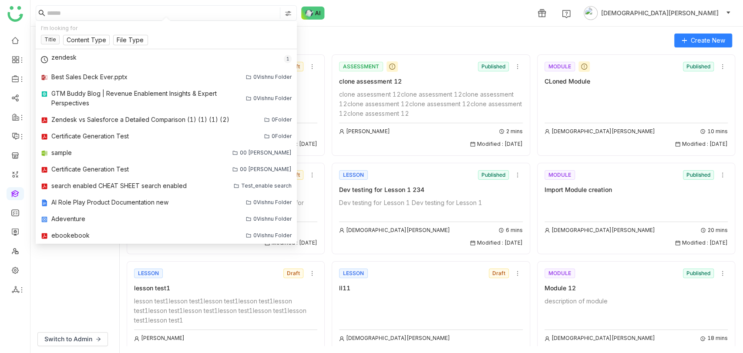
click at [325, 20] on div "1 [DEMOGRAPHIC_DATA][PERSON_NAME]" at bounding box center [386, 13] width 713 height 26
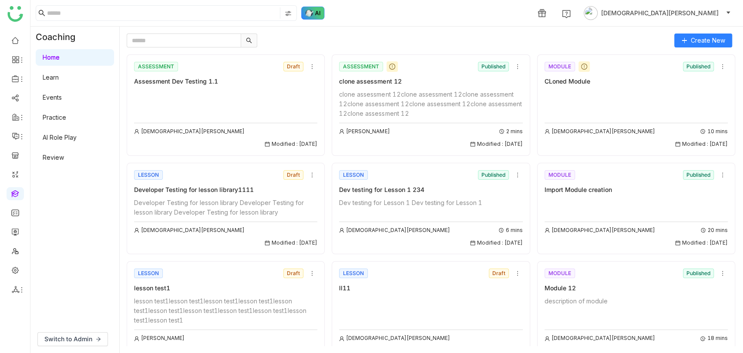
click at [316, 13] on img at bounding box center [313, 13] width 24 height 13
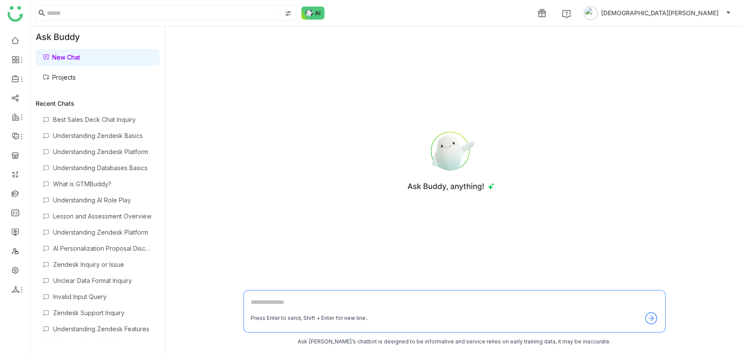
click at [61, 74] on link "Projects" at bounding box center [59, 77] width 33 height 7
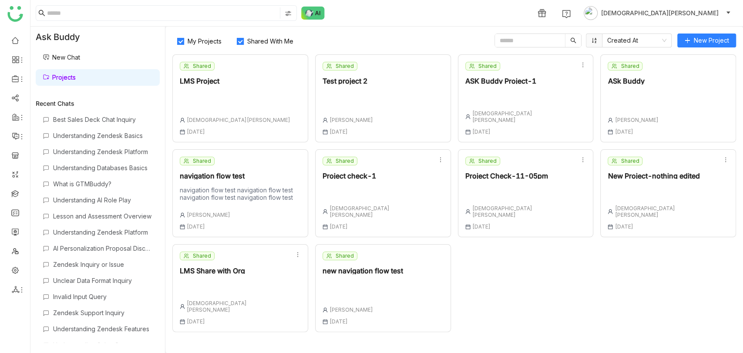
click at [268, 38] on span "Shared With Me" at bounding box center [270, 40] width 53 height 7
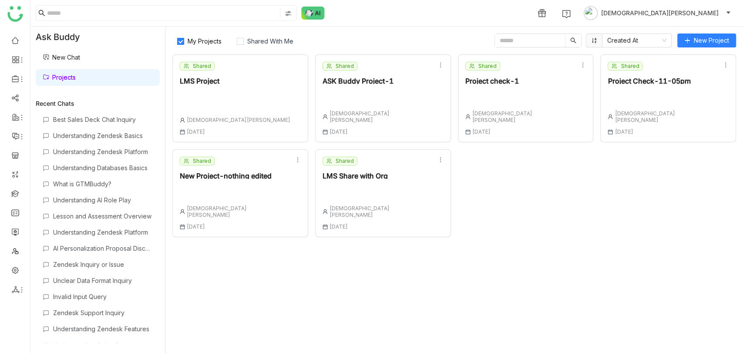
click at [399, 77] on div "Shared ASK Buddy Project-1 [DEMOGRAPHIC_DATA][PERSON_NAME] [DATE]" at bounding box center [383, 98] width 136 height 88
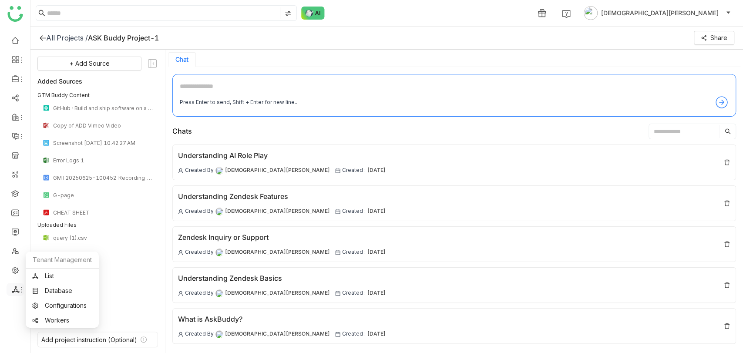
click at [18, 288] on icon at bounding box center [21, 289] width 7 height 7
click at [52, 278] on link "List" at bounding box center [62, 276] width 60 height 6
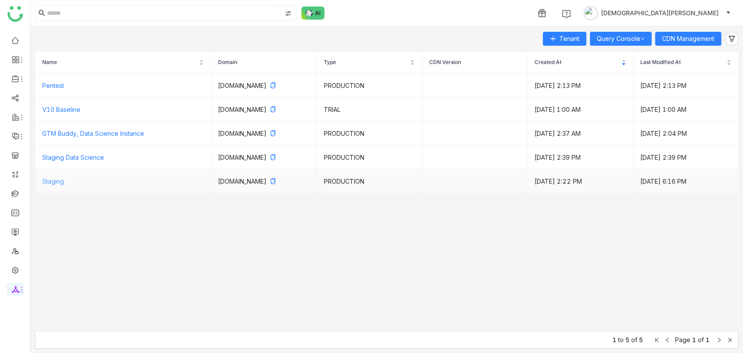
click at [60, 181] on link "Staging" at bounding box center [53, 181] width 22 height 7
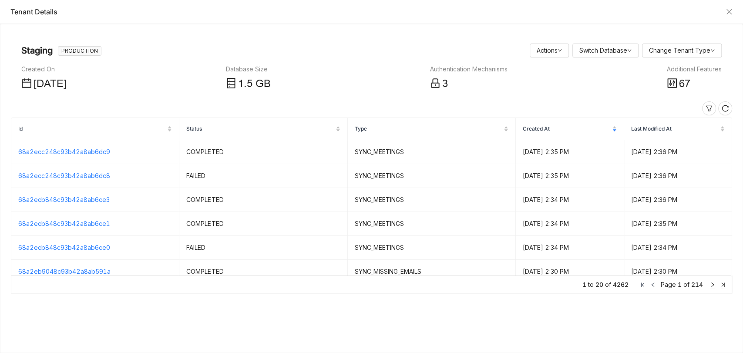
click at [680, 71] on div "Additional Features" at bounding box center [694, 69] width 55 height 10
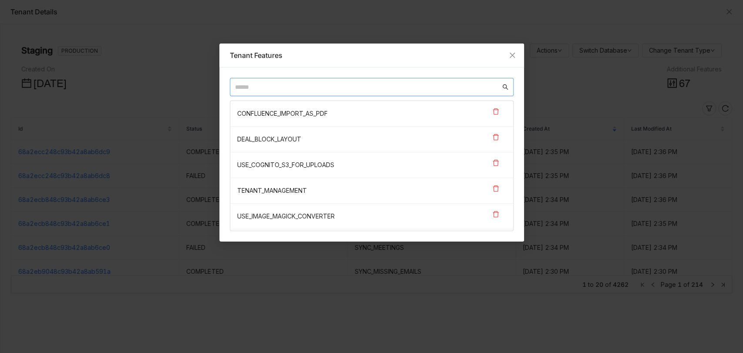
click at [316, 86] on input "text" at bounding box center [368, 87] width 266 height 10
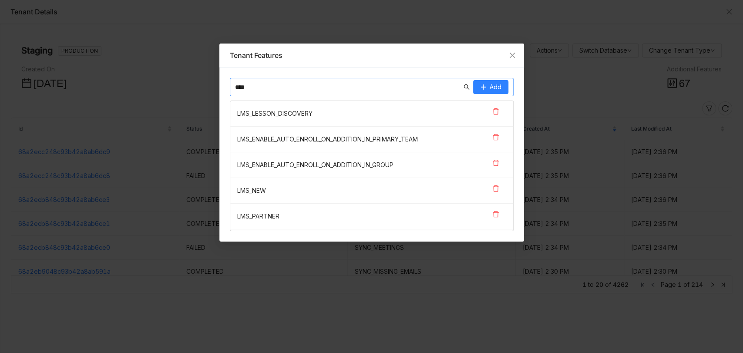
paste input "*******"
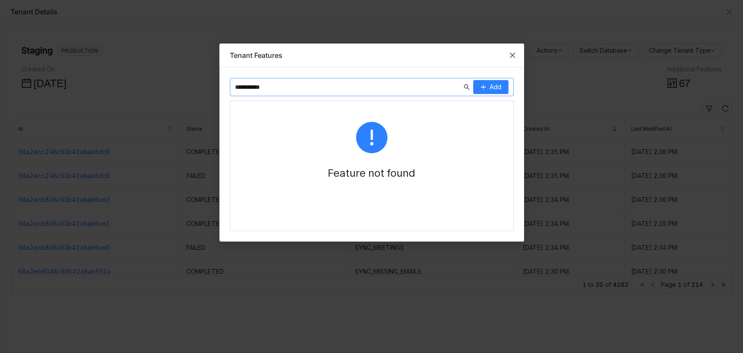
type input "**********"
click at [506, 55] on span "Close" at bounding box center [513, 56] width 24 height 24
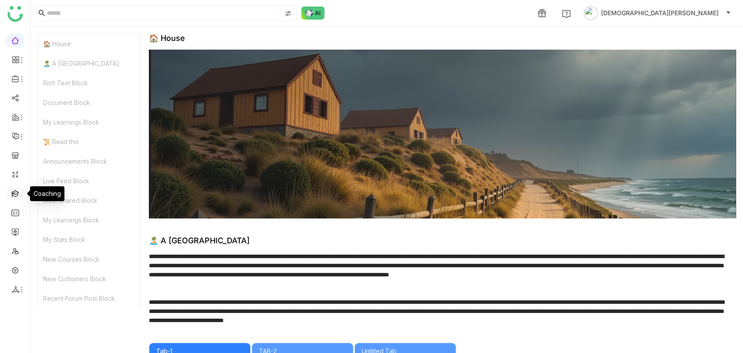
click at [18, 197] on link at bounding box center [15, 192] width 8 height 7
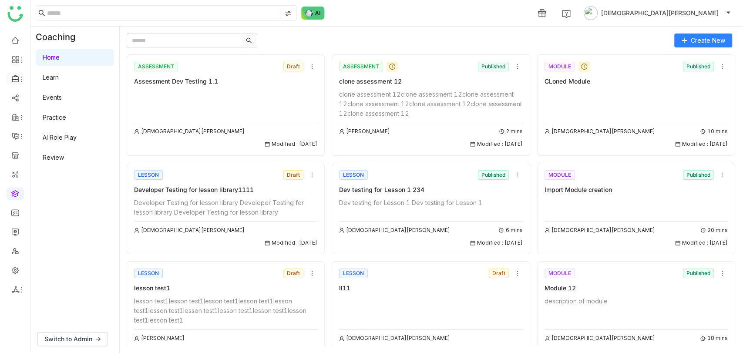
click at [13, 83] on li at bounding box center [15, 78] width 17 height 13
click at [15, 81] on icon at bounding box center [16, 79] width 8 height 8
click at [65, 129] on link "Library" at bounding box center [60, 129] width 57 height 6
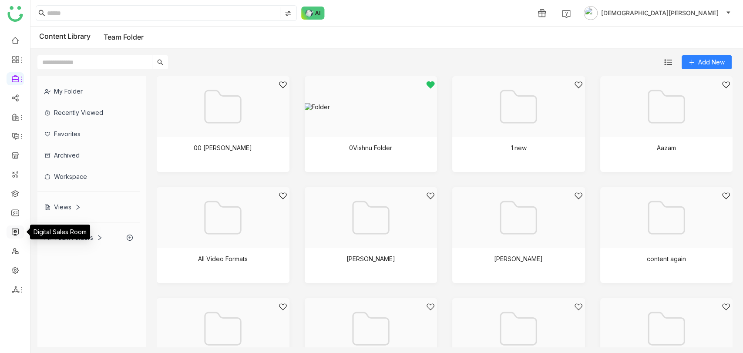
click at [13, 234] on link at bounding box center [15, 231] width 8 height 7
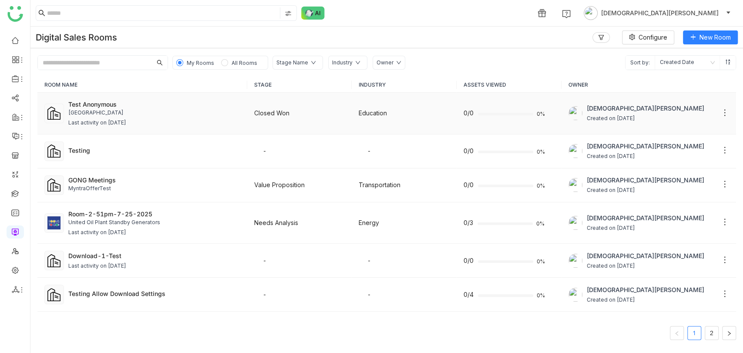
click at [126, 119] on div "Last activity on Aug 13, 2025" at bounding box center [97, 123] width 58 height 8
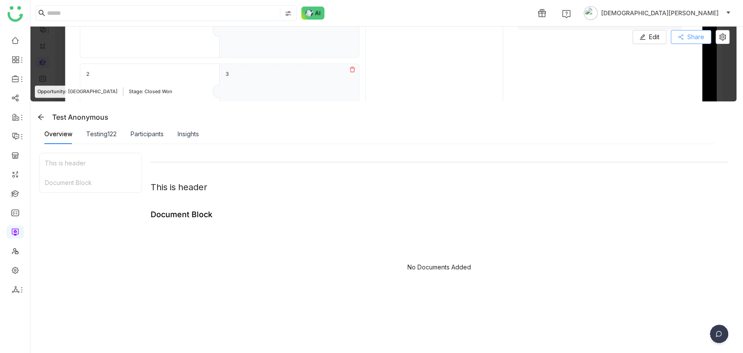
click at [690, 37] on span "Share" at bounding box center [695, 37] width 17 height 10
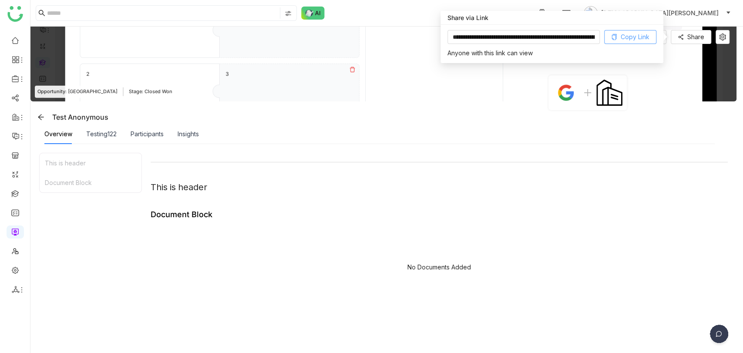
click at [622, 42] on button "Copy Link" at bounding box center [630, 37] width 52 height 14
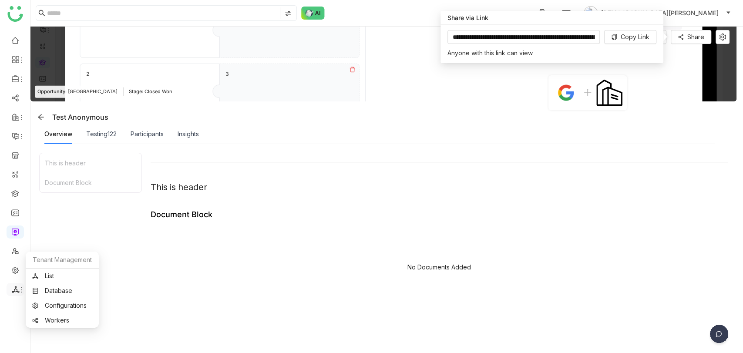
click at [13, 287] on icon at bounding box center [16, 290] width 8 height 8
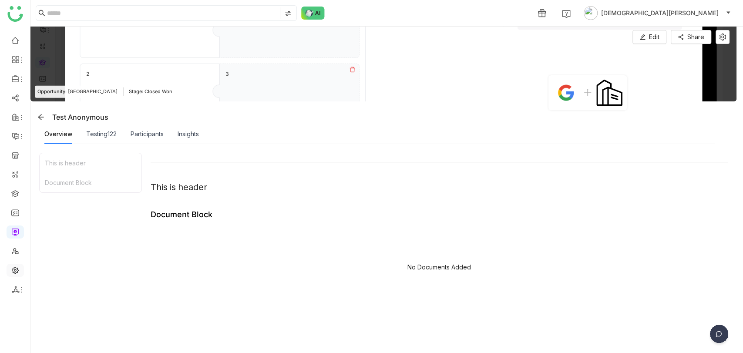
click at [17, 266] on link at bounding box center [15, 269] width 8 height 7
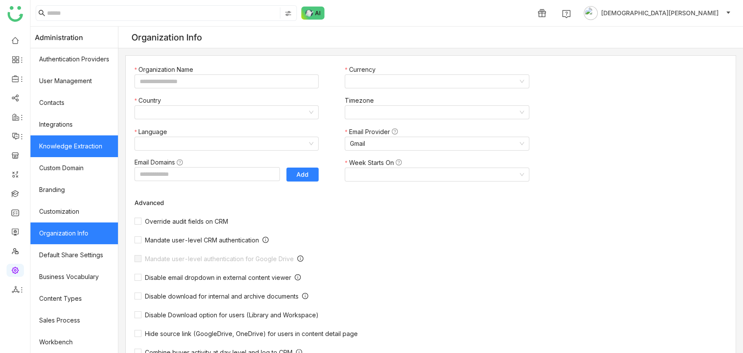
type input "*******"
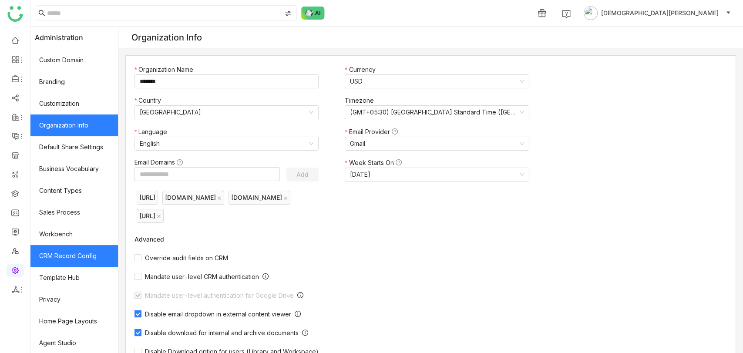
scroll to position [109, 0]
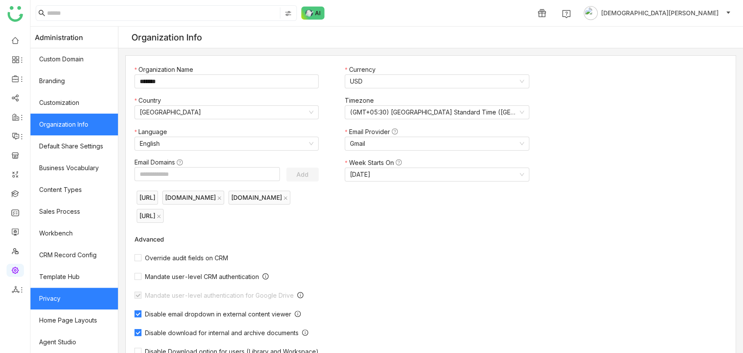
click at [66, 306] on link "Privacy" at bounding box center [73, 299] width 87 height 22
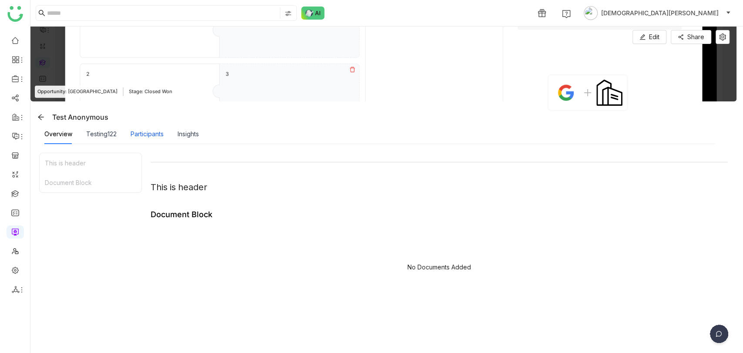
click at [155, 136] on div "Participants" at bounding box center [147, 134] width 33 height 10
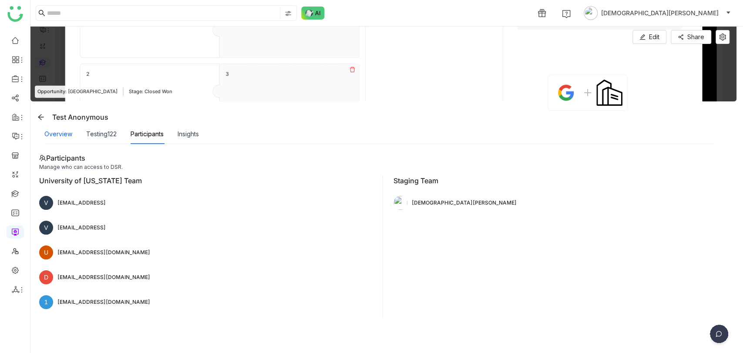
click at [71, 135] on div "Overview" at bounding box center [58, 134] width 28 height 10
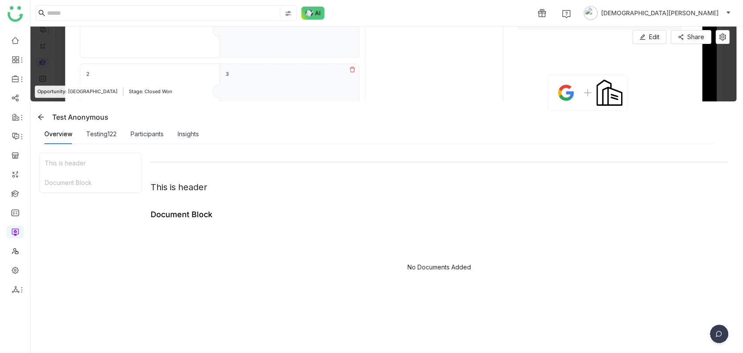
click at [156, 128] on div "Participants" at bounding box center [147, 134] width 33 height 20
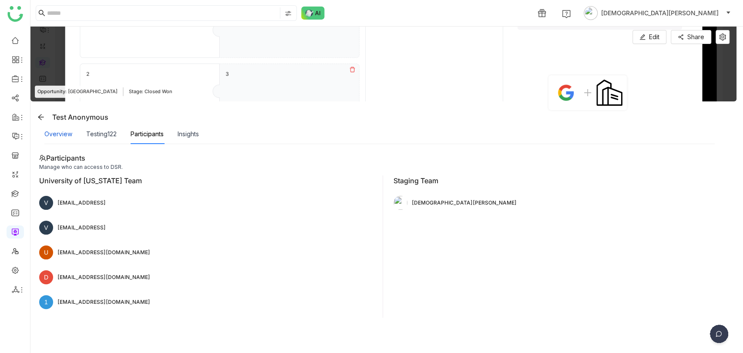
click at [65, 136] on div "Overview" at bounding box center [58, 134] width 28 height 10
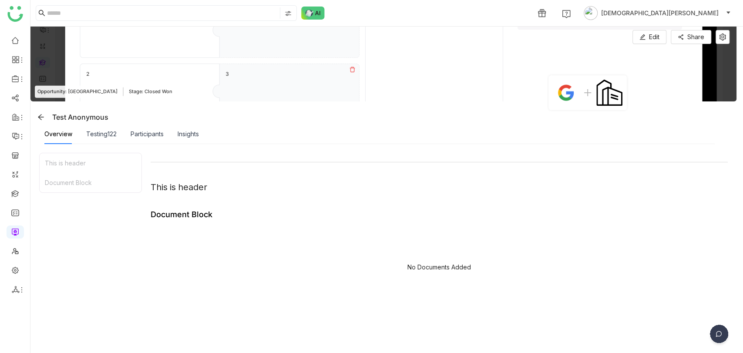
click at [715, 332] on img at bounding box center [719, 336] width 22 height 22
click at [675, 260] on img at bounding box center [685, 272] width 78 height 26
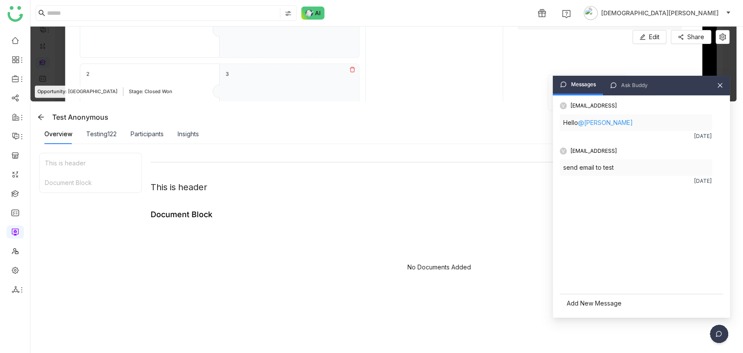
click at [580, 304] on div "Add New Message" at bounding box center [641, 303] width 163 height 19
click at [710, 302] on span "send" at bounding box center [712, 302] width 13 height 7
click at [602, 282] on div "To enrich screen reader interactions, please activate Accessibility in Grammarl…" at bounding box center [641, 282] width 156 height 26
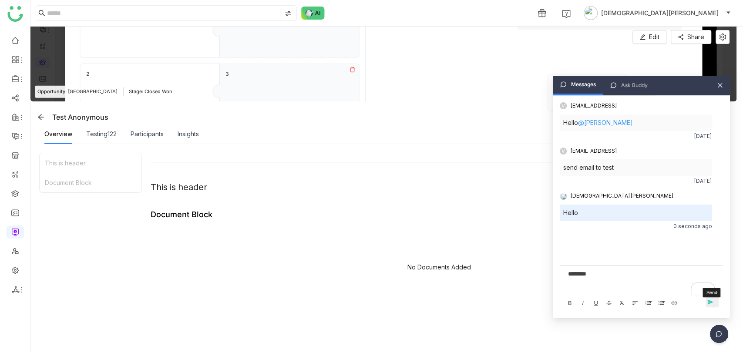
click at [709, 297] on button "send Send" at bounding box center [712, 302] width 13 height 10
click at [605, 280] on div "To enrich screen reader interactions, please activate Accessibility in Grammarl…" at bounding box center [641, 282] width 156 height 26
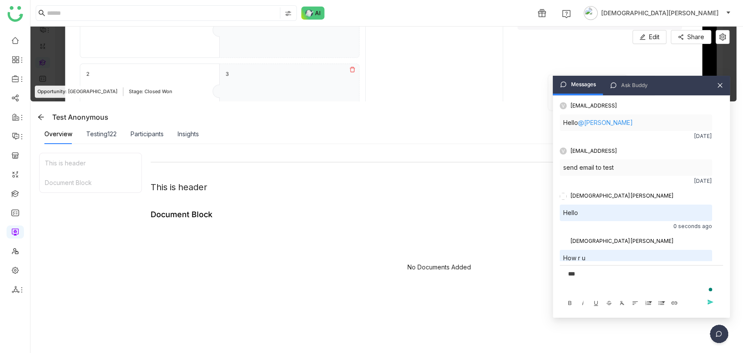
scroll to position [14, 0]
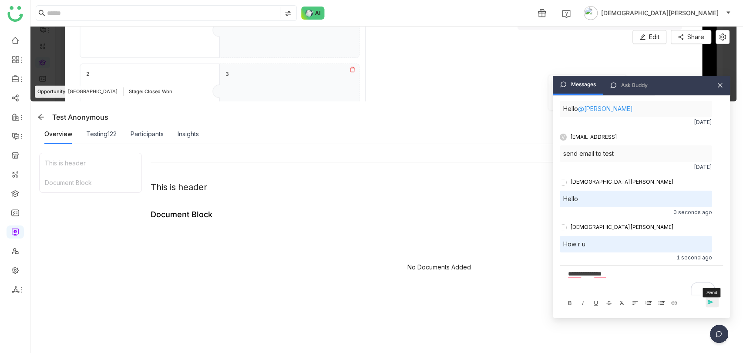
click at [713, 302] on span "send" at bounding box center [712, 302] width 13 height 7
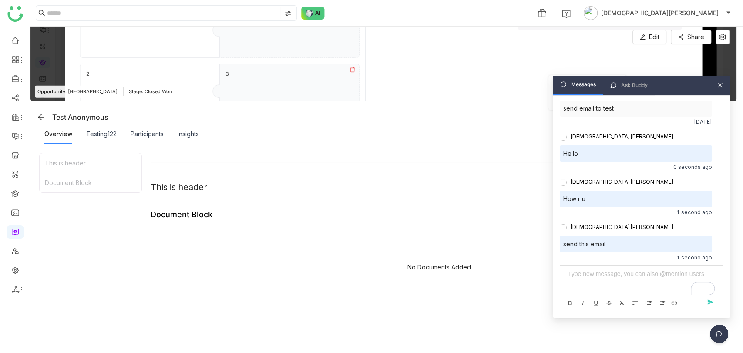
click at [713, 39] on div "Edit Share" at bounding box center [680, 37] width 97 height 14
click at [698, 42] on button "Share" at bounding box center [691, 37] width 40 height 14
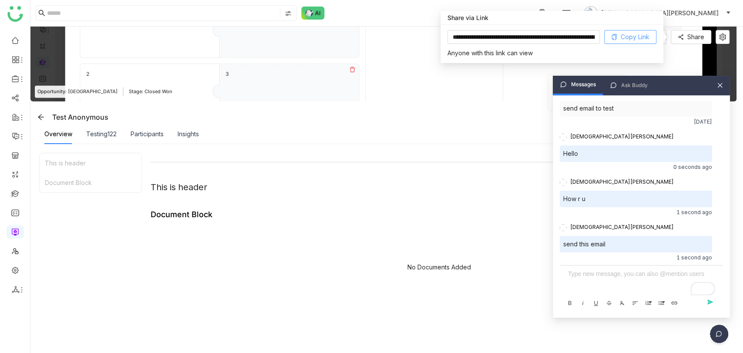
click at [628, 39] on span "Copy Link" at bounding box center [635, 37] width 29 height 10
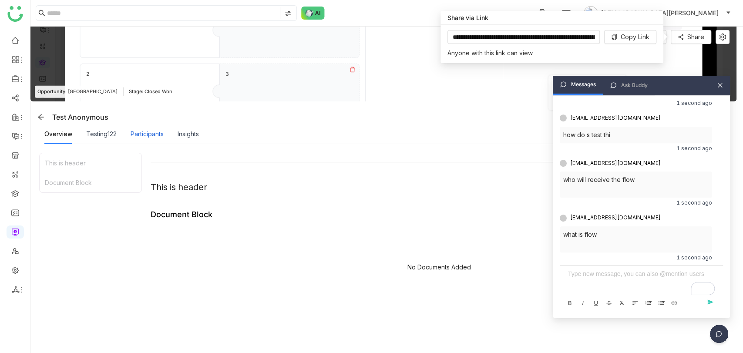
click at [155, 130] on div "Participants" at bounding box center [147, 134] width 33 height 10
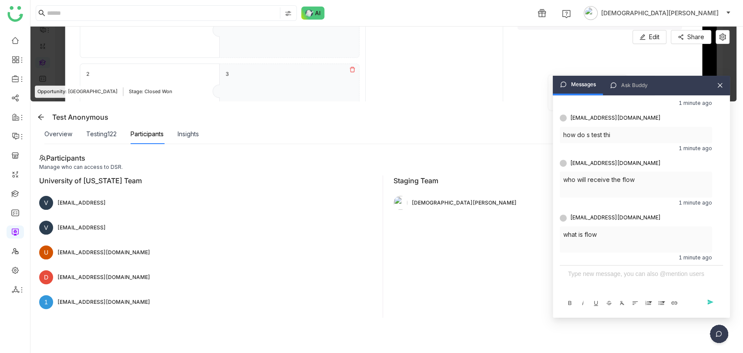
click at [717, 86] on icon at bounding box center [720, 85] width 6 height 6
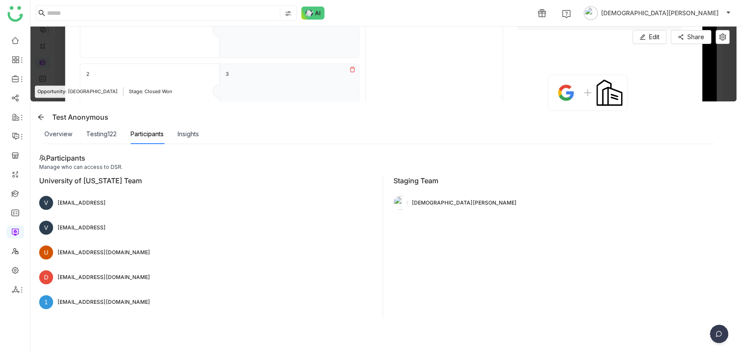
scroll to position [265, 0]
click at [721, 332] on img at bounding box center [719, 336] width 22 height 22
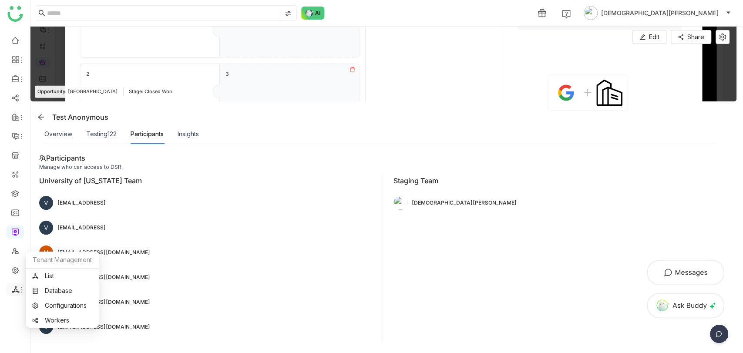
click at [12, 286] on icon at bounding box center [16, 290] width 8 height 8
click at [45, 273] on link "List" at bounding box center [62, 276] width 60 height 6
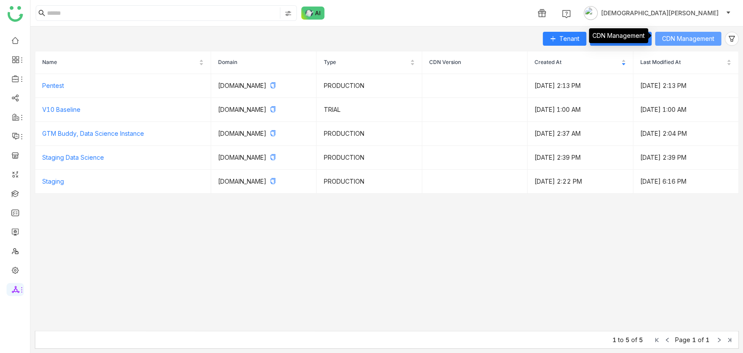
click at [686, 42] on span "CDN Management" at bounding box center [688, 39] width 52 height 10
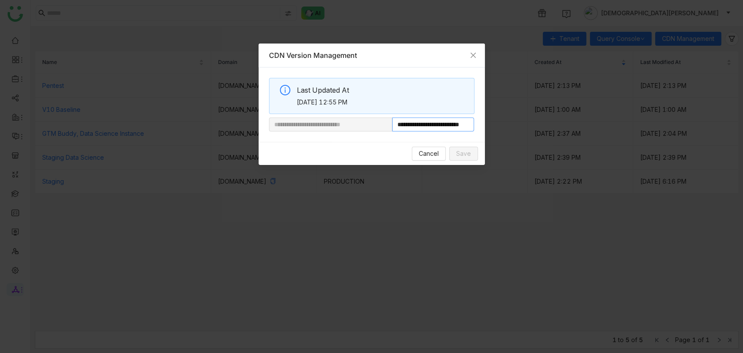
drag, startPoint x: 420, startPoint y: 126, endPoint x: 606, endPoint y: 126, distance: 186.3
click at [606, 126] on nz-modal-container "**********" at bounding box center [371, 176] width 743 height 353
paste input "text"
type input "**********"
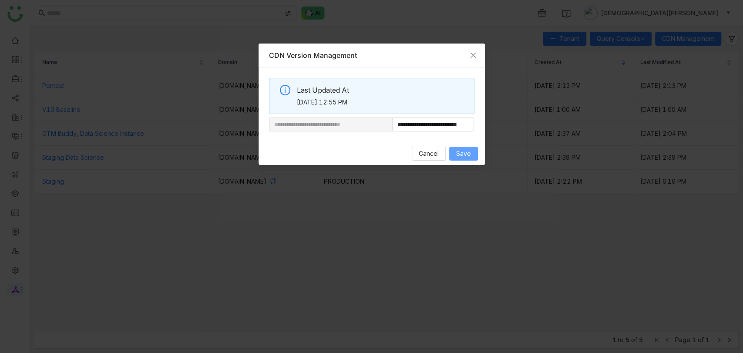
click at [470, 149] on span "Save" at bounding box center [463, 154] width 15 height 10
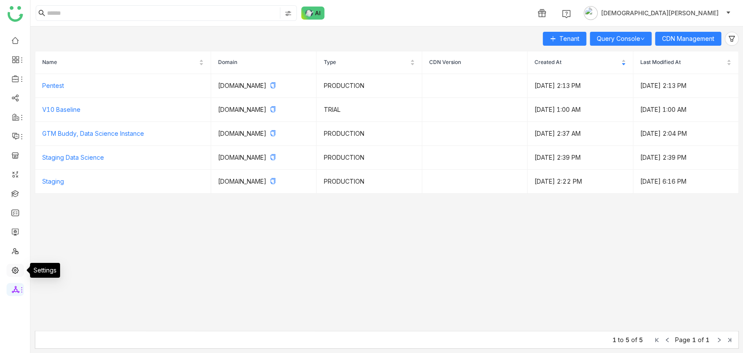
click at [11, 273] on link at bounding box center [15, 269] width 8 height 7
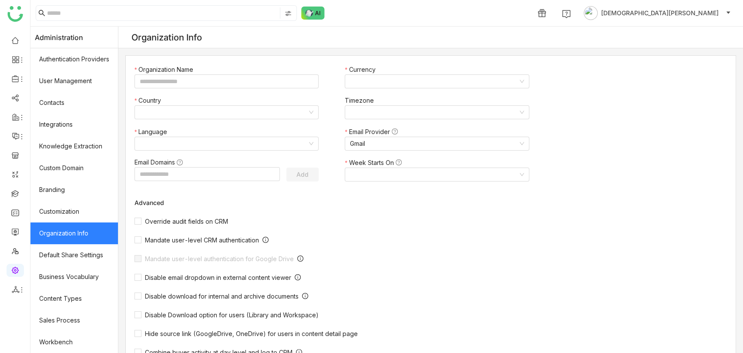
type input "*******"
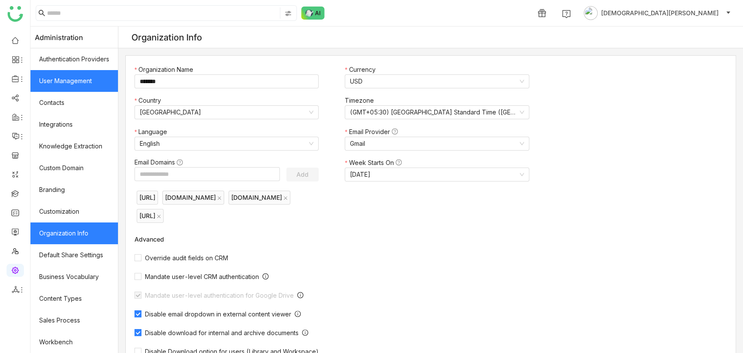
click at [81, 78] on link "User Management" at bounding box center [73, 81] width 87 height 22
click at [91, 84] on link "User Management" at bounding box center [73, 81] width 87 height 22
click at [74, 84] on link "User Management" at bounding box center [73, 81] width 87 height 22
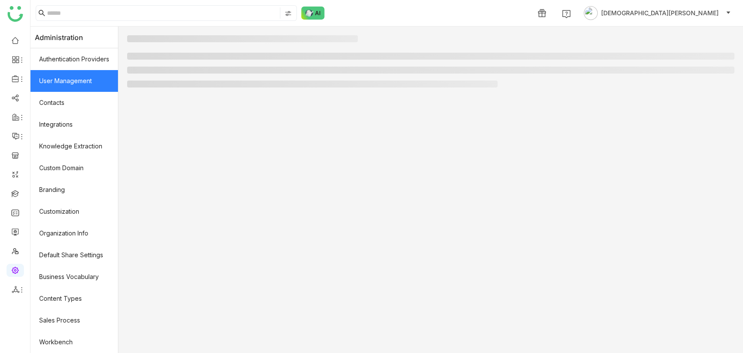
click at [77, 83] on link "User Management" at bounding box center [73, 81] width 87 height 22
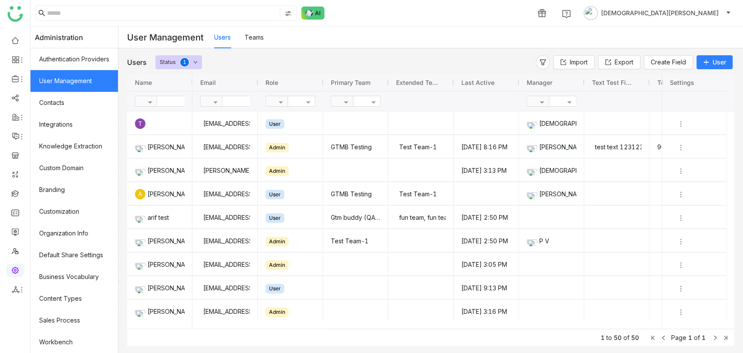
click at [248, 101] on input "text" at bounding box center [253, 101] width 63 height 10
type input "****"
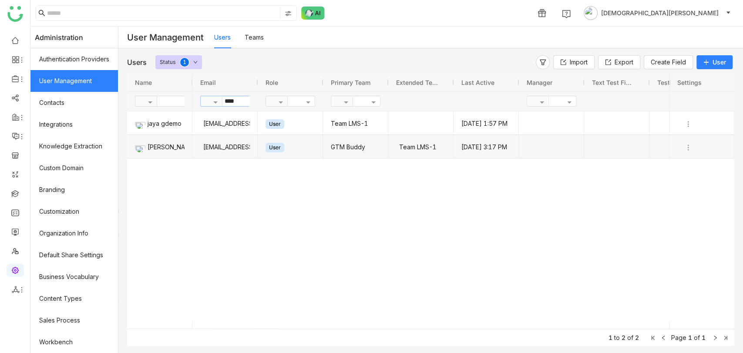
click at [241, 147] on div "jayasreel@gtmbuddy.ai" at bounding box center [225, 146] width 50 height 23
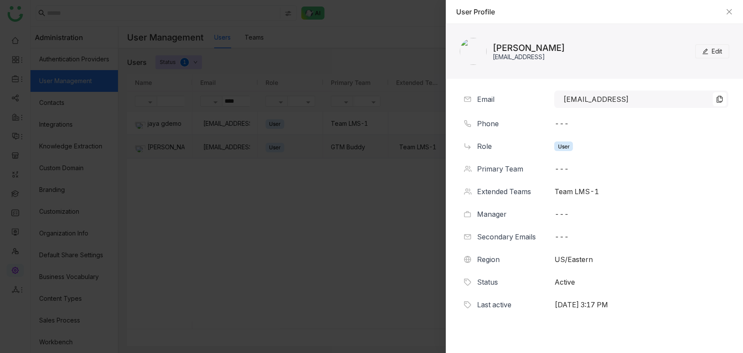
click at [709, 51] on button "Edit" at bounding box center [712, 51] width 34 height 14
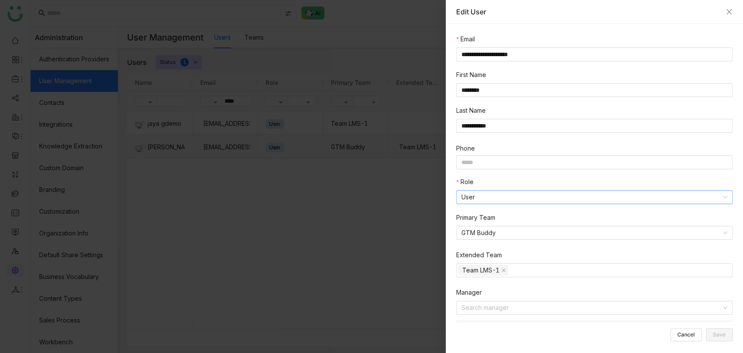
click at [467, 198] on nz-select-item "User" at bounding box center [594, 197] width 266 height 13
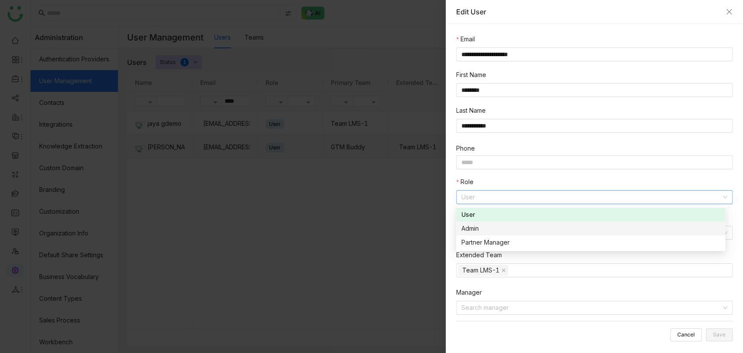
click at [476, 230] on div "Admin" at bounding box center [590, 229] width 259 height 10
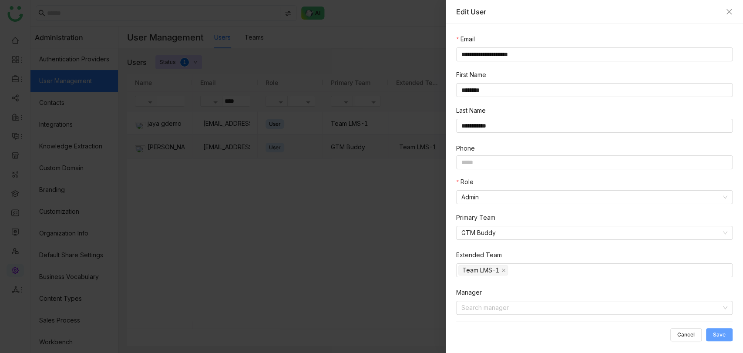
click at [720, 331] on button "Save" at bounding box center [719, 334] width 27 height 13
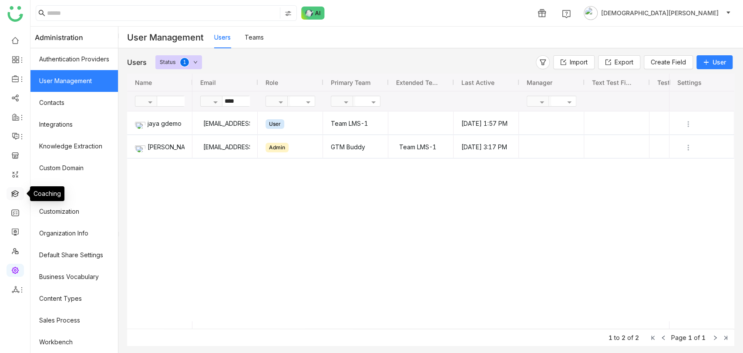
click at [11, 197] on link at bounding box center [15, 192] width 8 height 7
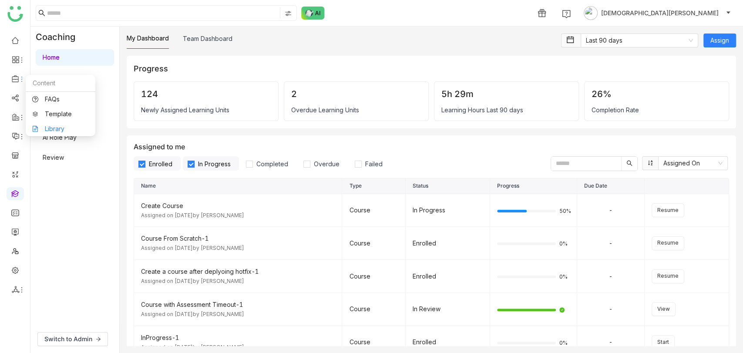
click at [57, 126] on link "Library" at bounding box center [60, 129] width 57 height 6
click at [54, 126] on link "Library" at bounding box center [60, 129] width 57 height 6
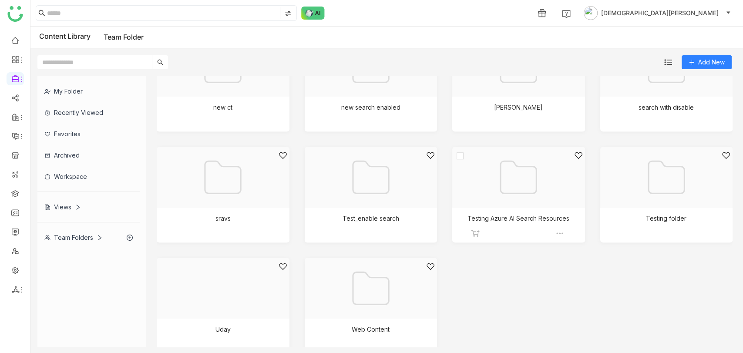
scroll to position [504, 0]
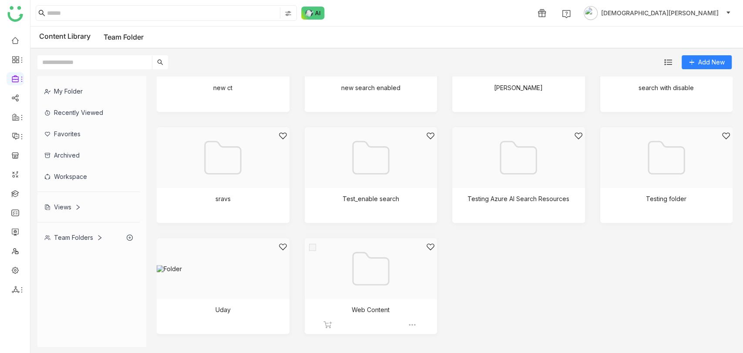
click at [393, 262] on div at bounding box center [368, 279] width 118 height 74
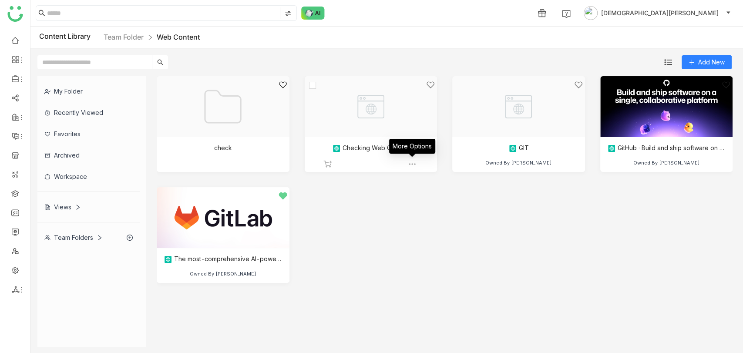
click at [409, 165] on img at bounding box center [412, 164] width 9 height 9
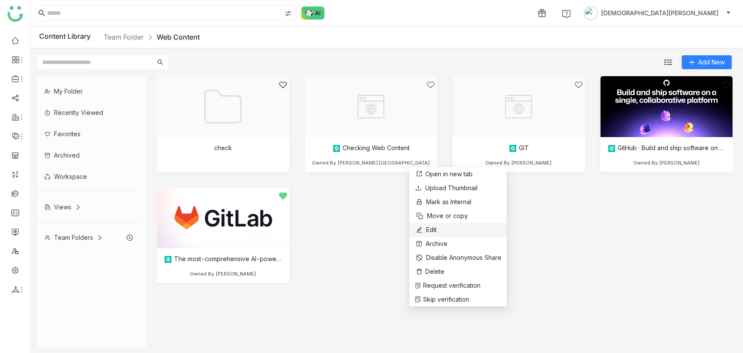
click at [436, 231] on span "Edit" at bounding box center [431, 230] width 10 height 10
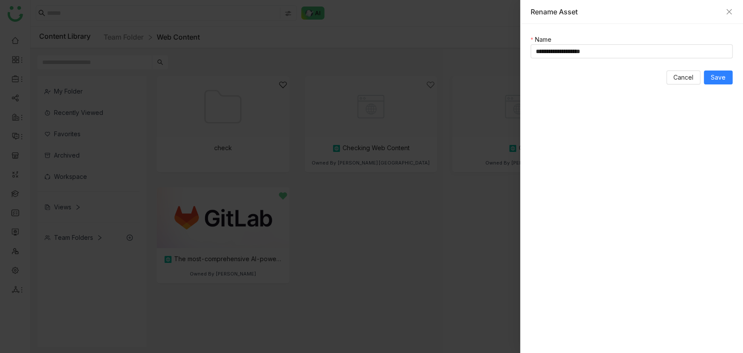
click at [733, 12] on div "Rename Asset" at bounding box center [631, 12] width 223 height 24
click at [726, 15] on icon "Close" at bounding box center [729, 11] width 7 height 7
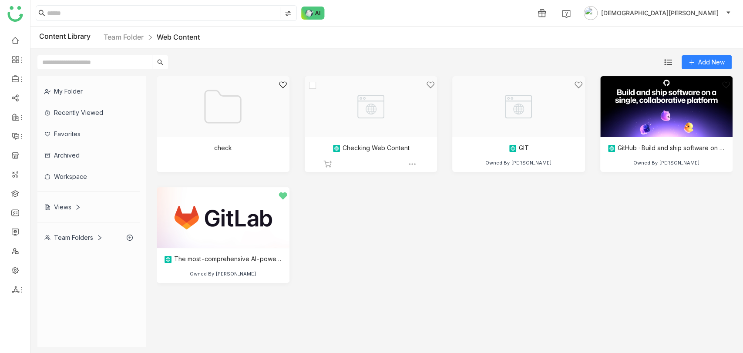
click at [374, 117] on div at bounding box center [368, 118] width 118 height 74
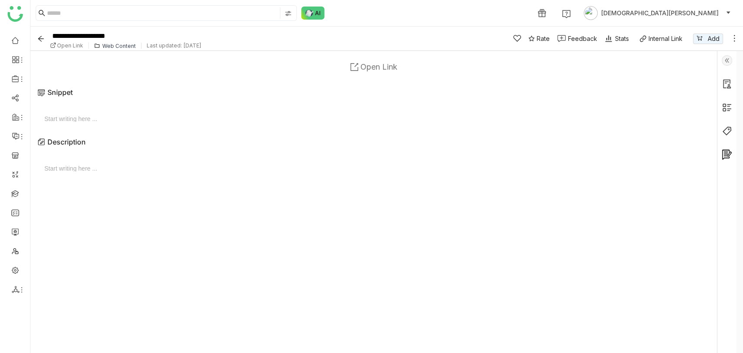
click at [739, 37] on div "**********" at bounding box center [386, 39] width 713 height 24
click at [735, 40] on icon at bounding box center [734, 38] width 9 height 9
click at [19, 195] on link at bounding box center [15, 192] width 8 height 7
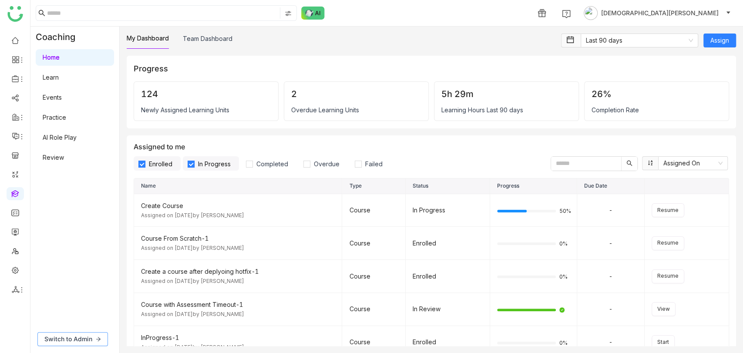
click at [77, 334] on span "Switch to Admin" at bounding box center [68, 339] width 48 height 10
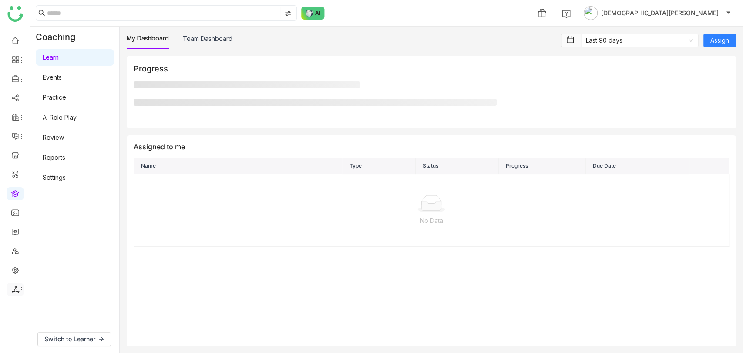
click at [7, 290] on div at bounding box center [15, 290] width 17 height 8
click at [59, 279] on link "List" at bounding box center [62, 276] width 60 height 6
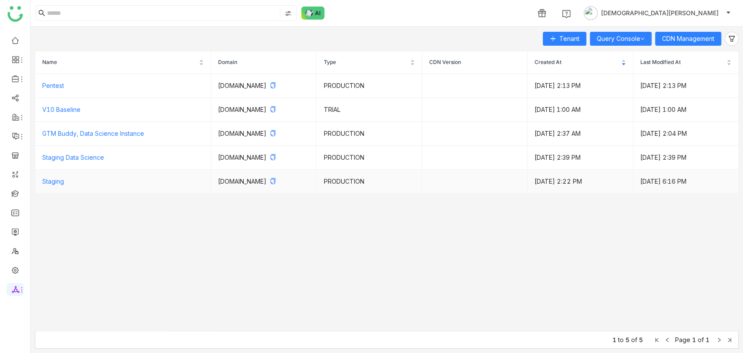
click at [64, 179] on td "Staging" at bounding box center [123, 182] width 176 height 24
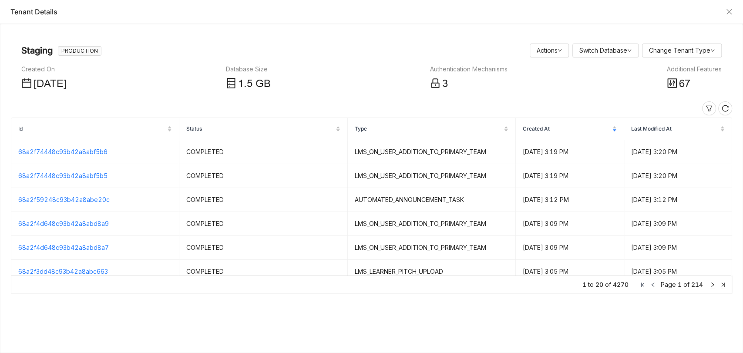
click at [688, 66] on div "Additional Features" at bounding box center [694, 69] width 55 height 10
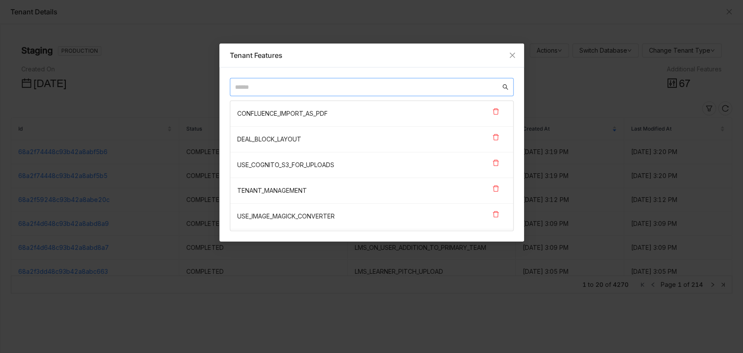
click at [313, 91] on input "text" at bounding box center [368, 87] width 266 height 10
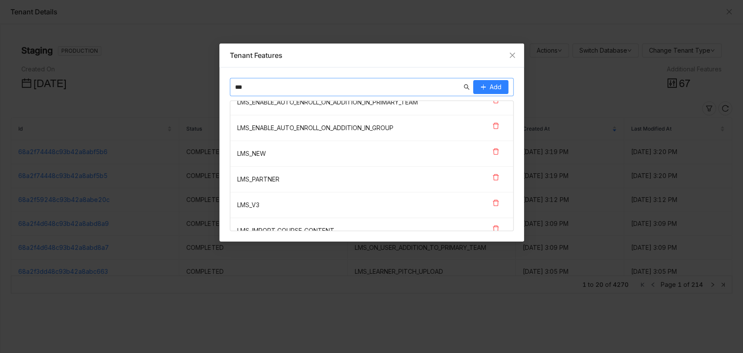
scroll to position [49, 0]
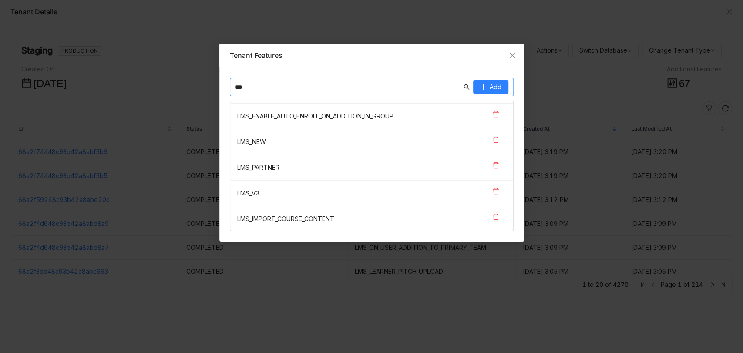
type input "***"
drag, startPoint x: 342, startPoint y: 217, endPoint x: 234, endPoint y: 218, distance: 107.5
click at [234, 218] on nz-list-item "LMS_IMPORT_COURSE_CONTENT" at bounding box center [371, 218] width 283 height 25
click at [492, 215] on icon at bounding box center [495, 216] width 7 height 7
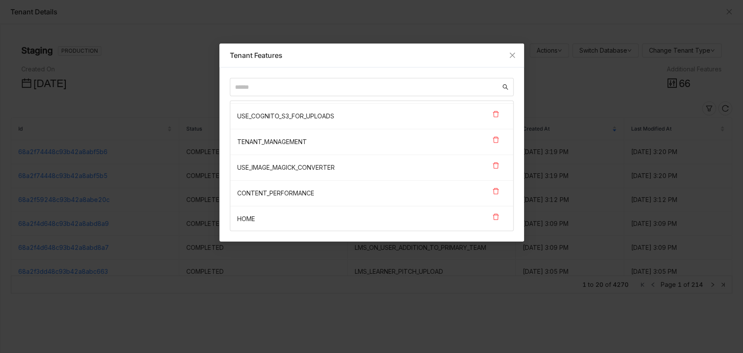
scroll to position [921, 0]
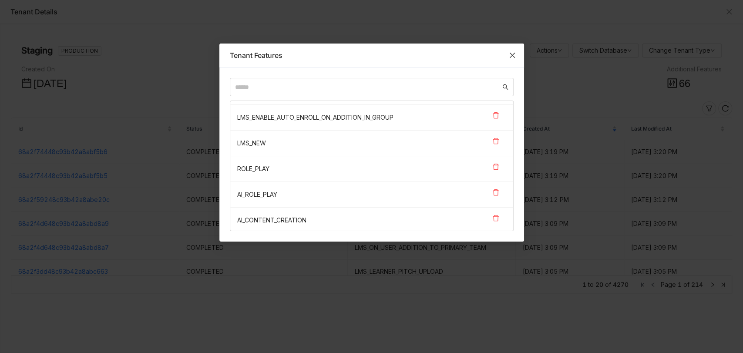
click at [510, 56] on icon "Close" at bounding box center [512, 55] width 7 height 7
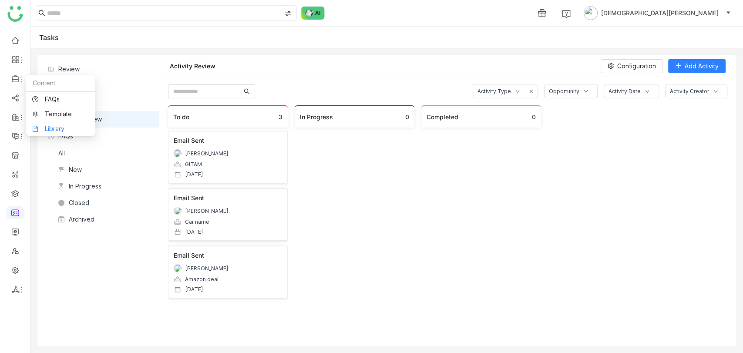
click at [49, 126] on link "Library" at bounding box center [60, 129] width 57 height 6
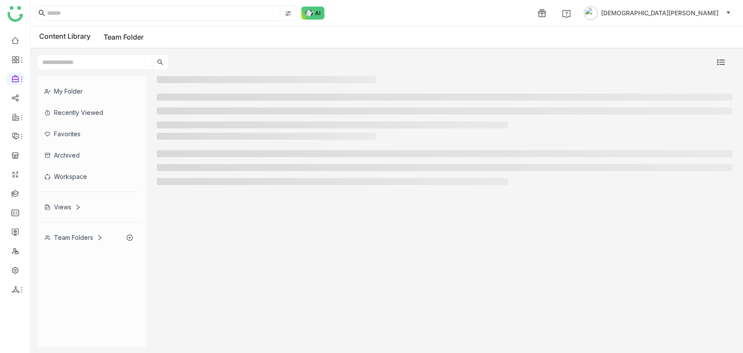
click at [87, 231] on div "Team Folders" at bounding box center [88, 237] width 102 height 21
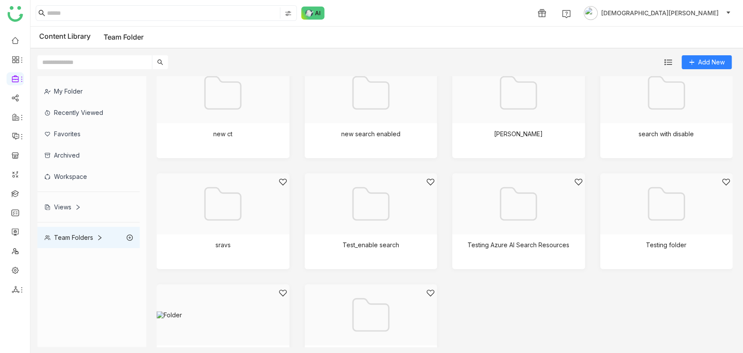
scroll to position [504, 0]
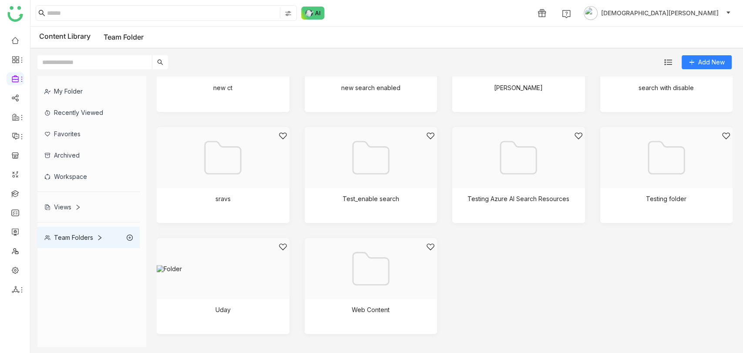
click at [381, 289] on div at bounding box center [368, 279] width 118 height 74
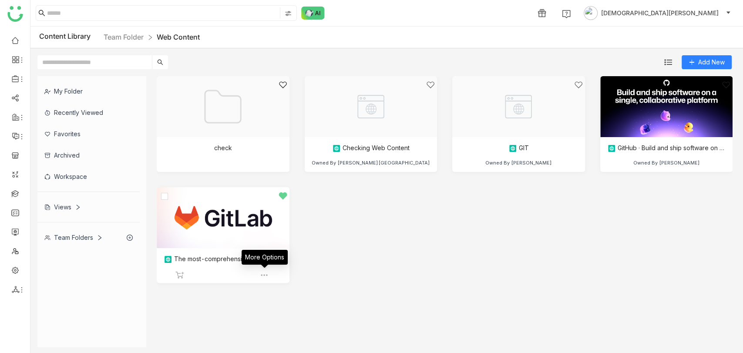
click at [260, 272] on img at bounding box center [264, 275] width 9 height 9
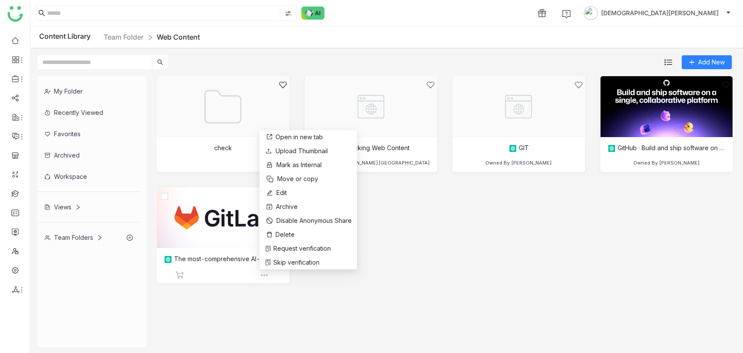
click at [209, 218] on div at bounding box center [220, 229] width 118 height 74
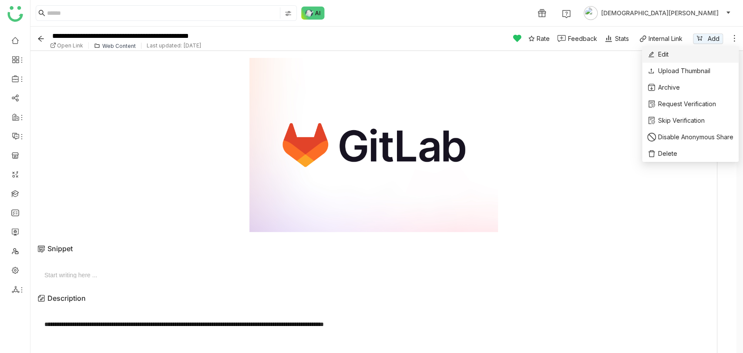
click at [711, 56] on li "Edit" at bounding box center [690, 54] width 97 height 17
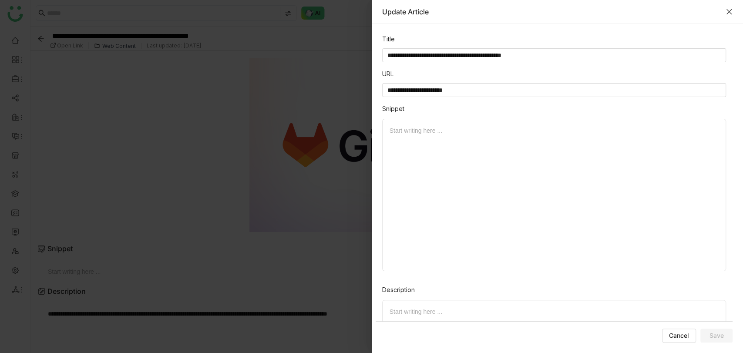
click at [728, 9] on icon "Close" at bounding box center [729, 11] width 7 height 7
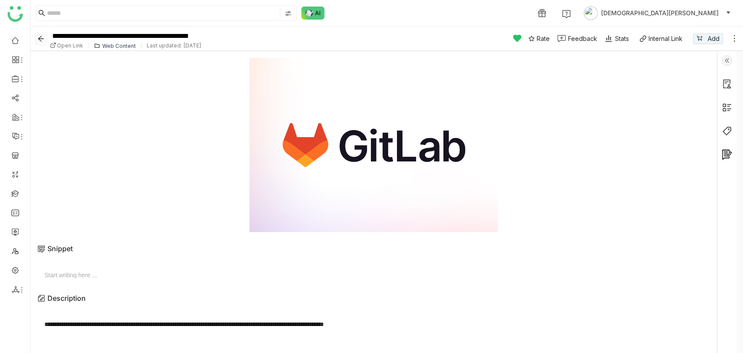
click at [39, 36] on icon "Back" at bounding box center [40, 38] width 7 height 7
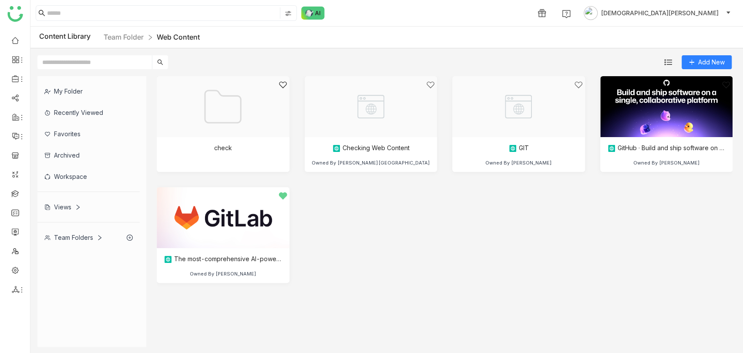
click at [13, 201] on ul at bounding box center [15, 165] width 30 height 274
click at [13, 197] on link at bounding box center [15, 192] width 8 height 7
